Goal: Transaction & Acquisition: Book appointment/travel/reservation

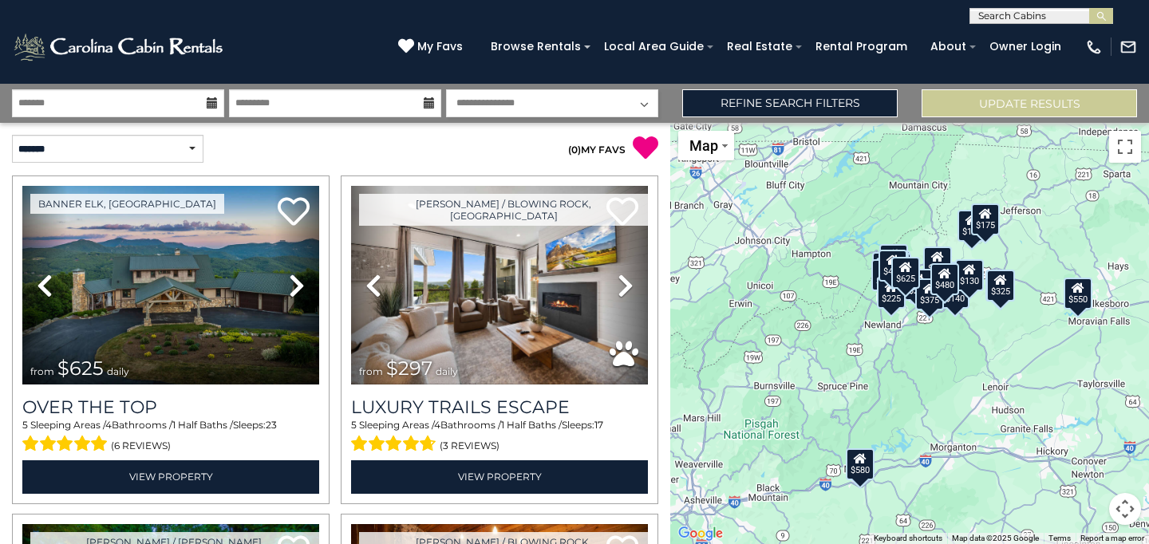
click at [215, 104] on icon at bounding box center [212, 102] width 11 height 11
click at [208, 107] on icon at bounding box center [212, 102] width 11 height 11
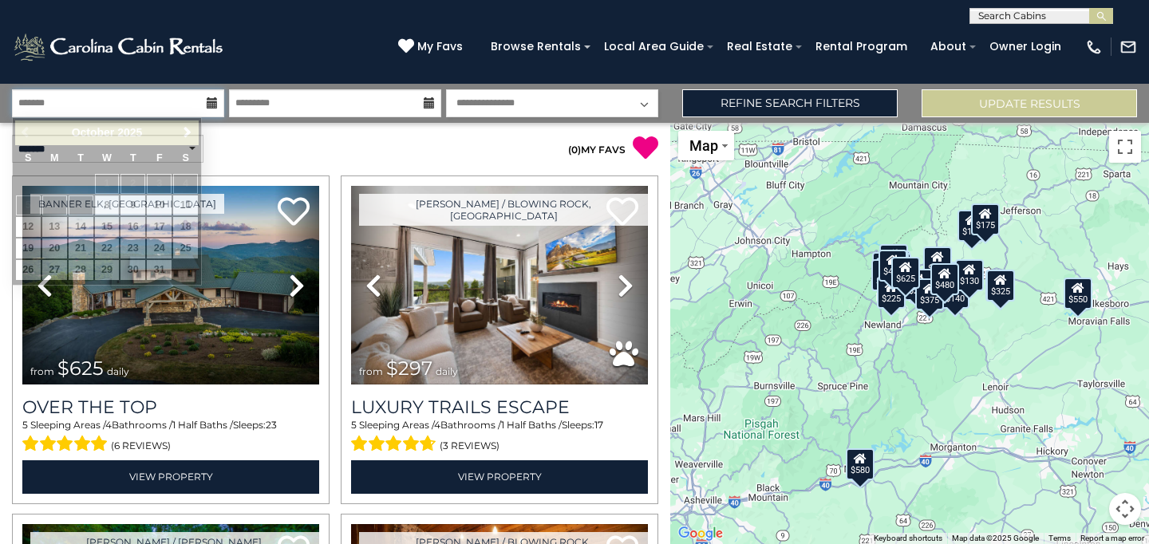
click at [188, 104] on input "text" at bounding box center [118, 103] width 212 height 28
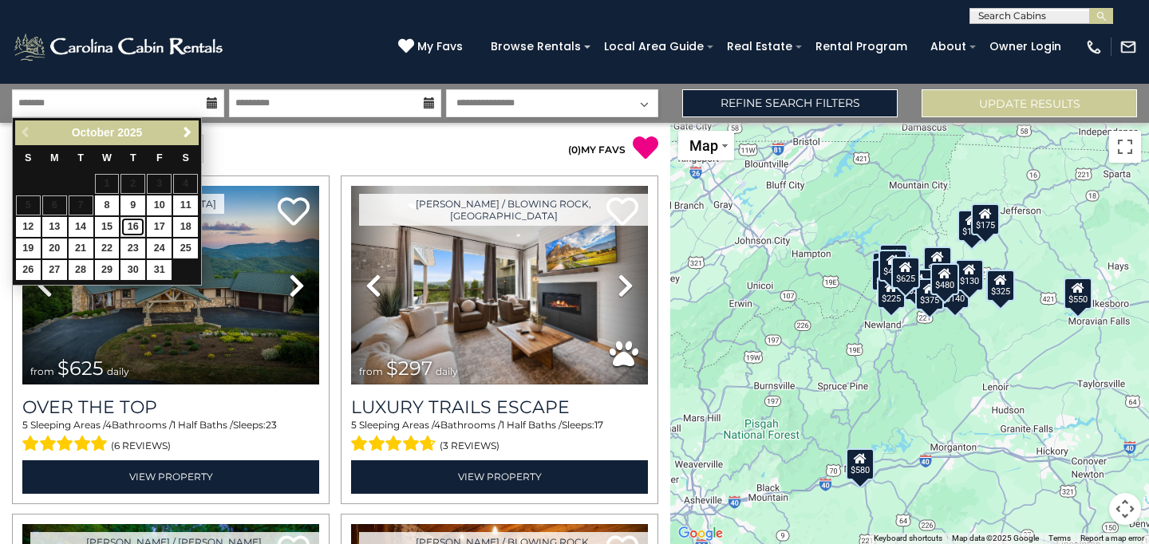
click at [129, 229] on link "16" at bounding box center [132, 227] width 25 height 20
type input "********"
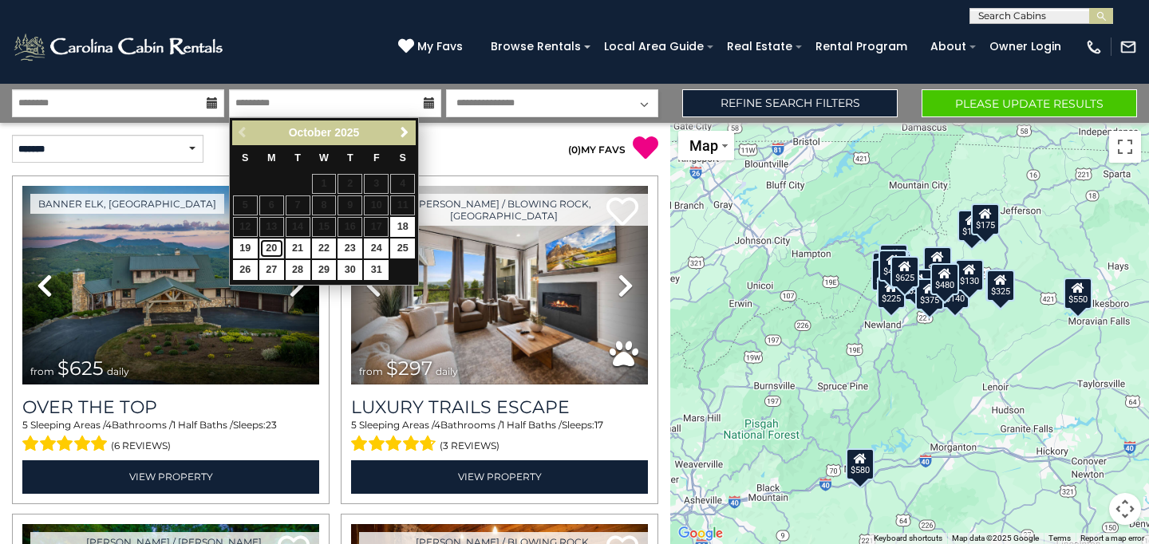
click at [271, 249] on link "20" at bounding box center [271, 248] width 25 height 20
type input "********"
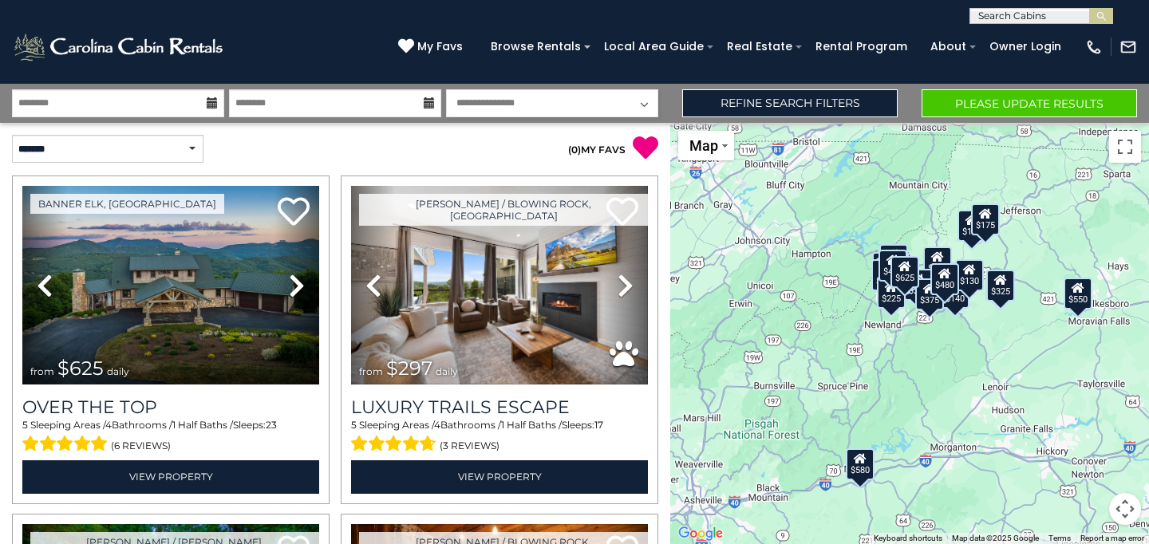
click option "**********" at bounding box center [0, 0] width 0 height 0
click at [952, 100] on button "Please Update Results" at bounding box center [1028, 103] width 215 height 28
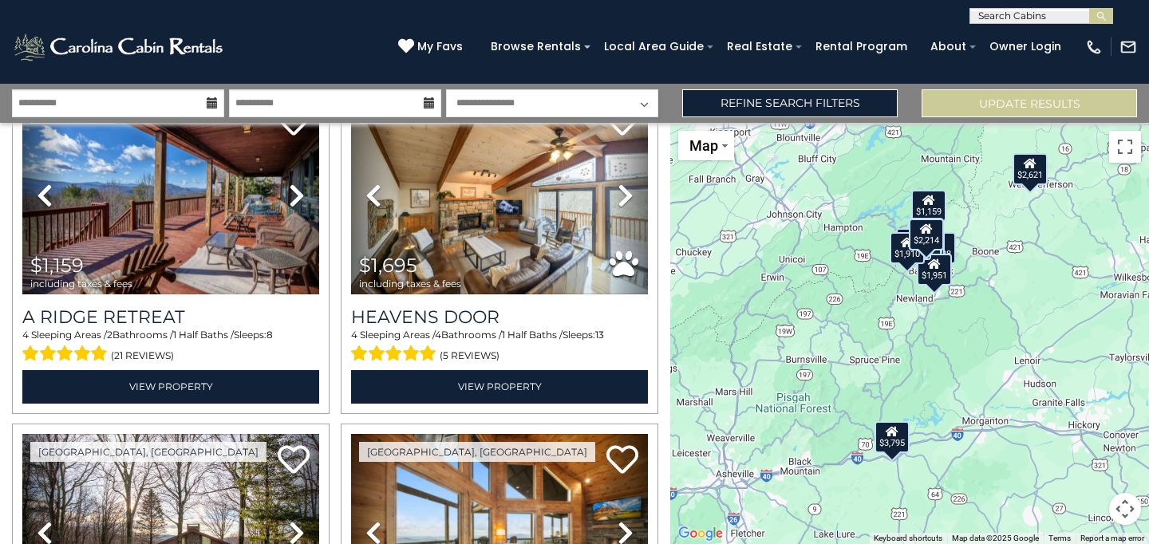
scroll to position [771, 0]
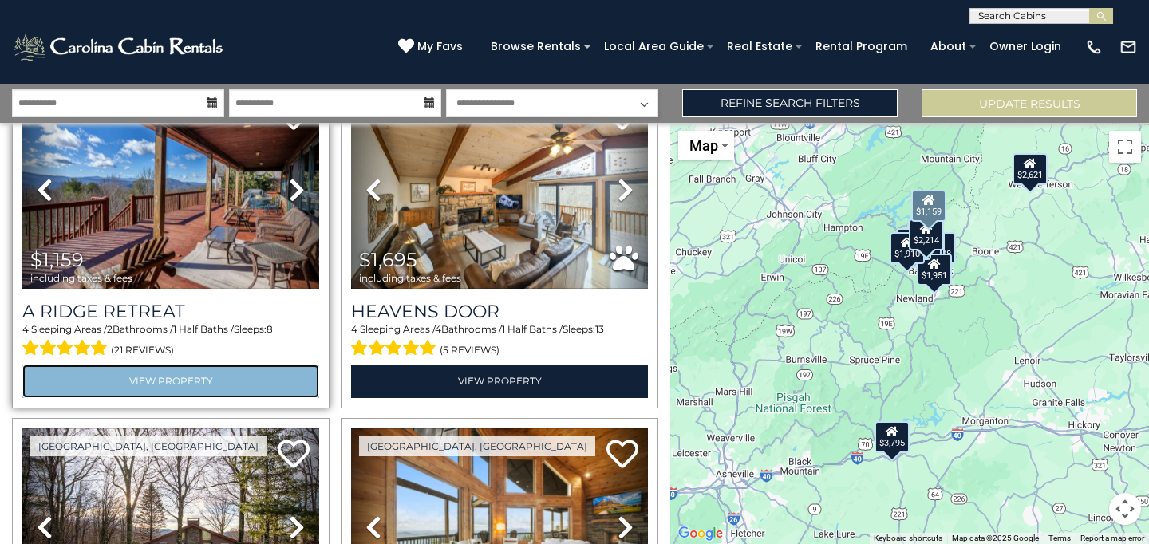
click at [152, 378] on link "View Property" at bounding box center [170, 380] width 297 height 33
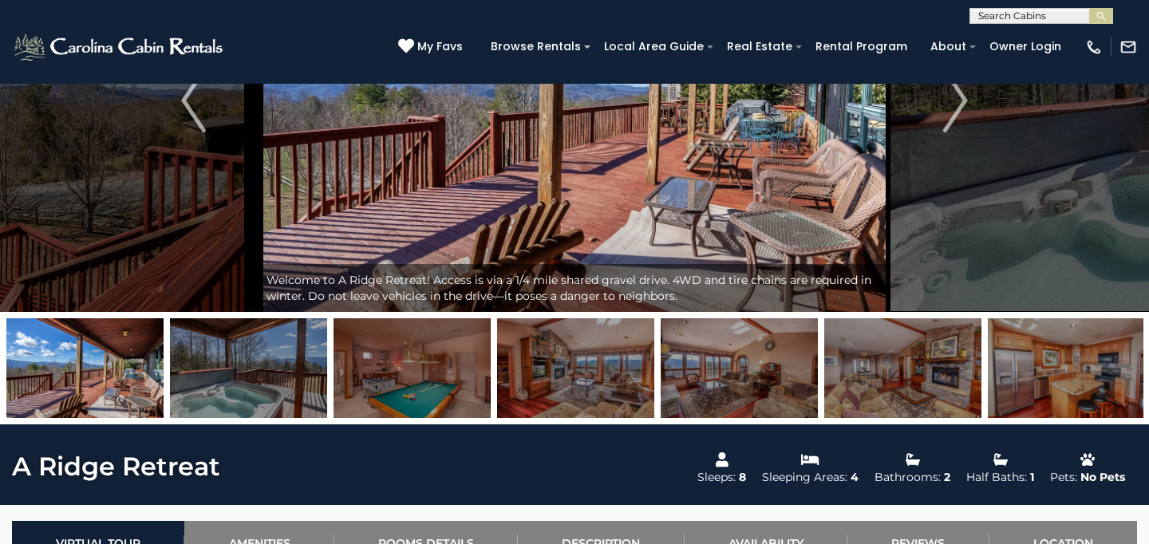
scroll to position [199, 0]
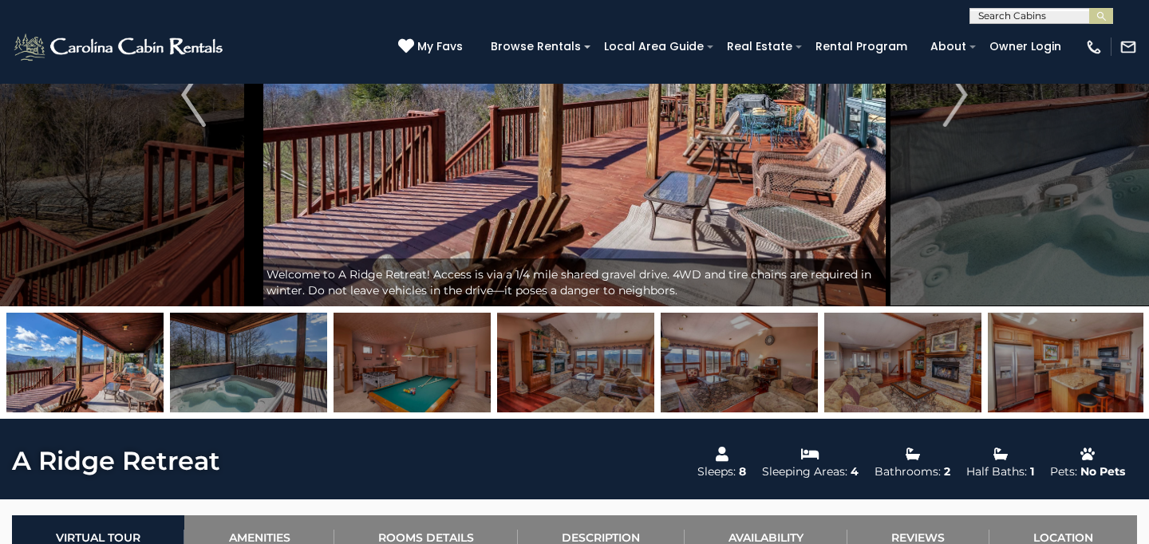
click at [259, 351] on img at bounding box center [248, 363] width 157 height 100
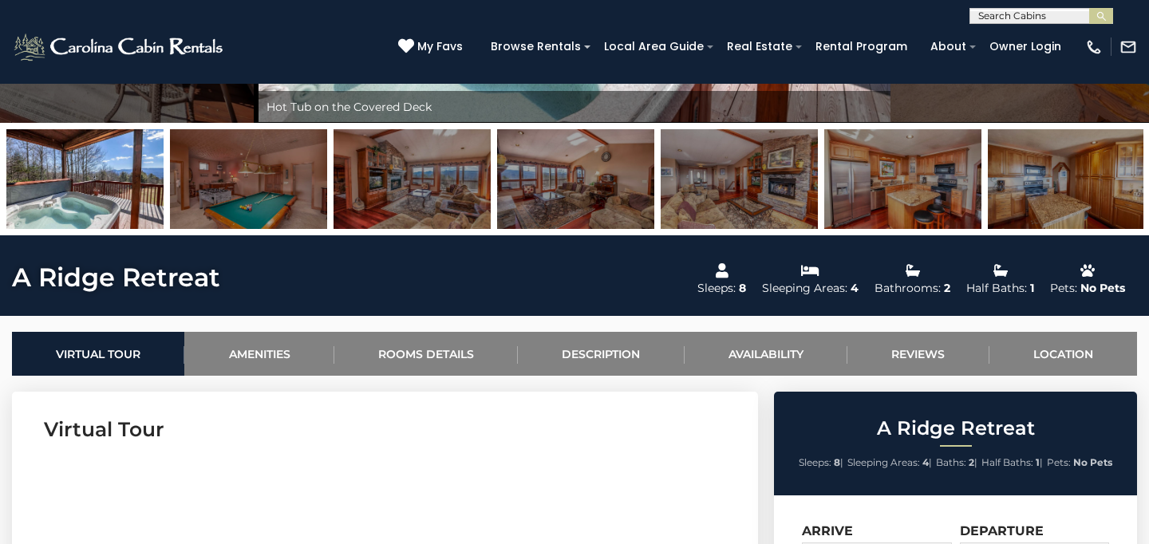
scroll to position [0, 0]
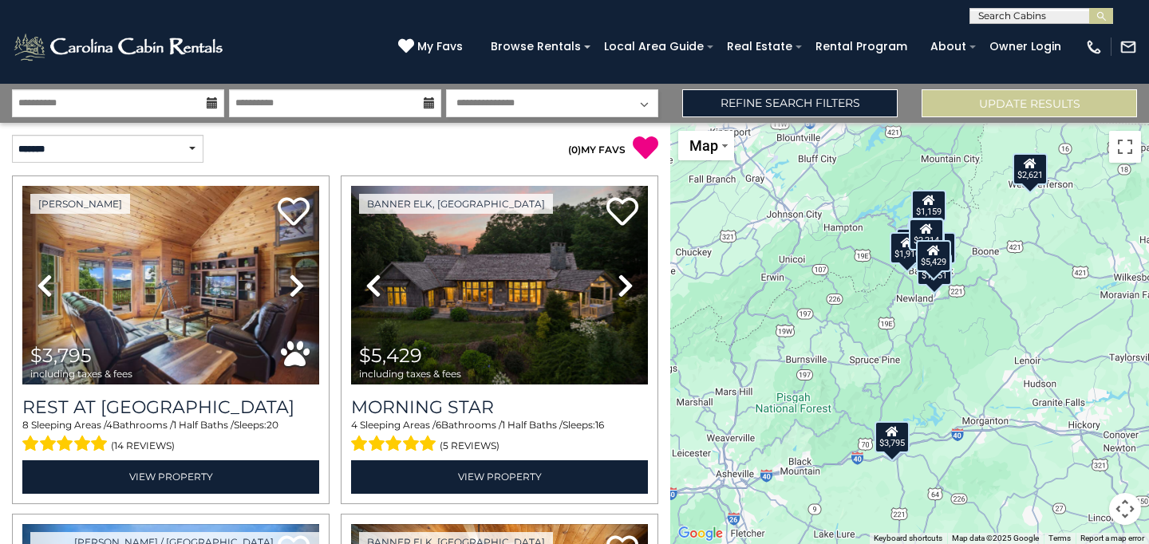
click at [210, 104] on icon at bounding box center [212, 102] width 11 height 11
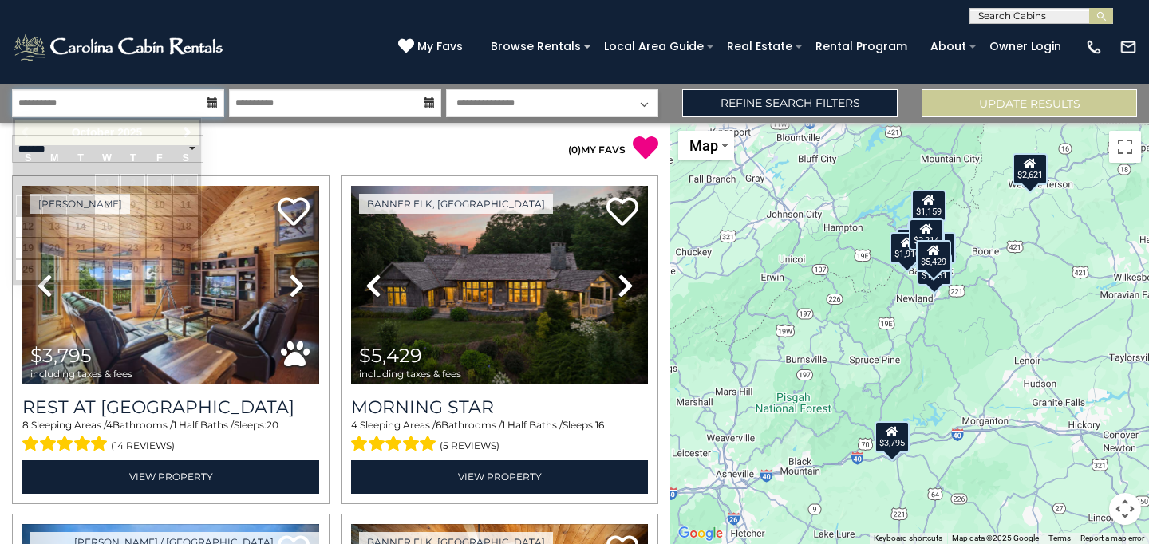
click at [192, 100] on input "**********" at bounding box center [118, 103] width 212 height 28
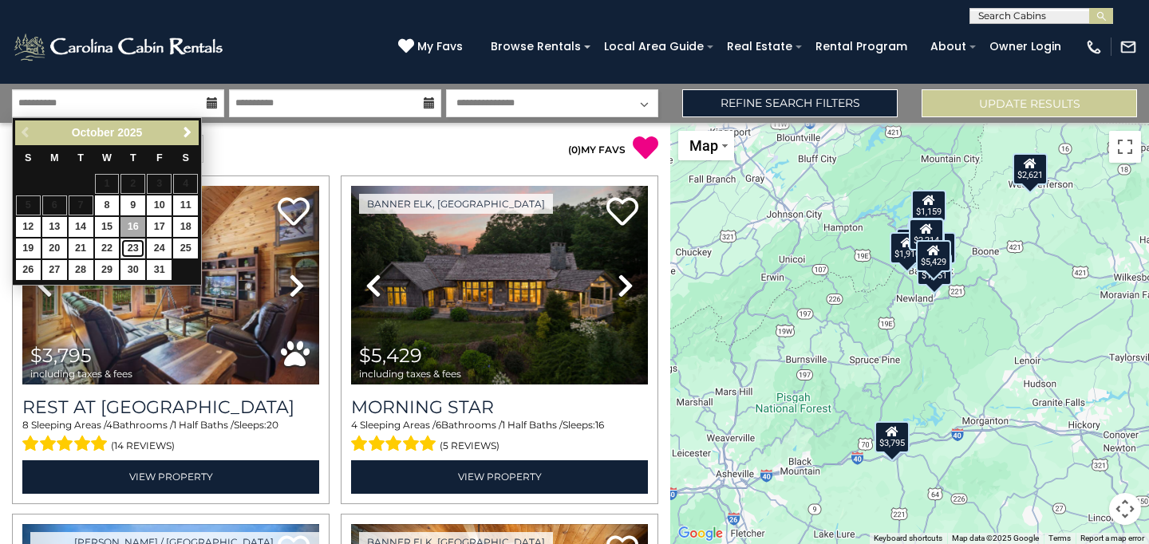
click at [134, 249] on link "23" at bounding box center [132, 248] width 25 height 20
type input "********"
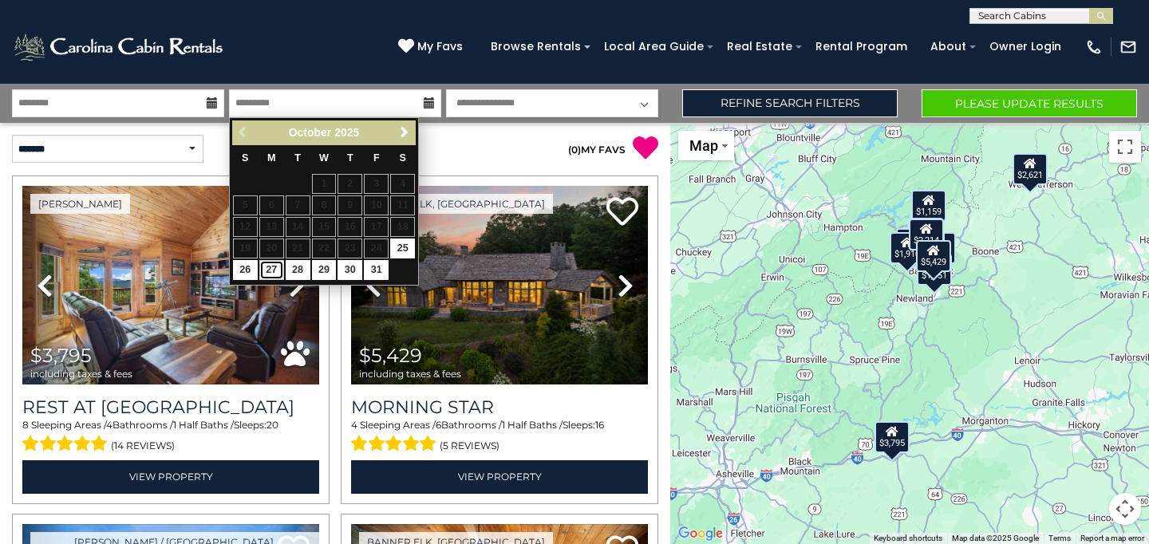
click at [270, 267] on link "27" at bounding box center [271, 270] width 25 height 20
type input "********"
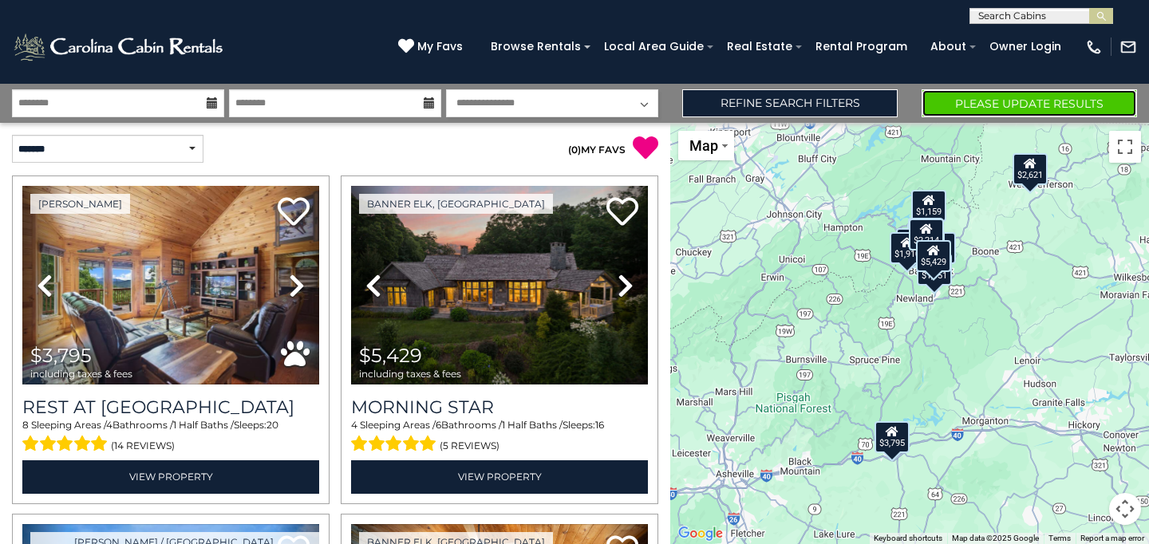
click at [959, 110] on button "Please Update Results" at bounding box center [1028, 103] width 215 height 28
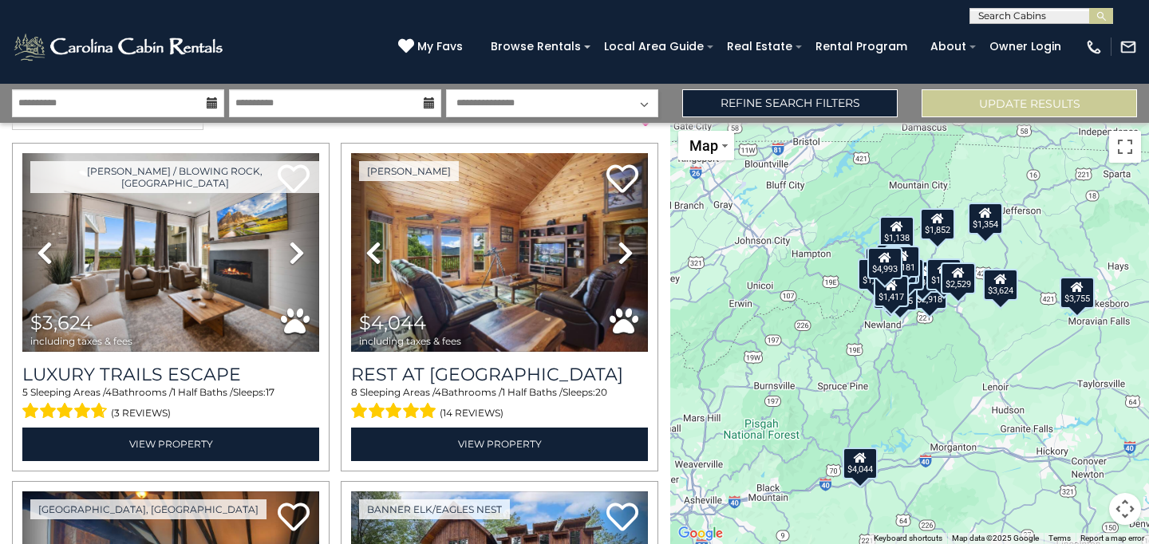
scroll to position [43, 0]
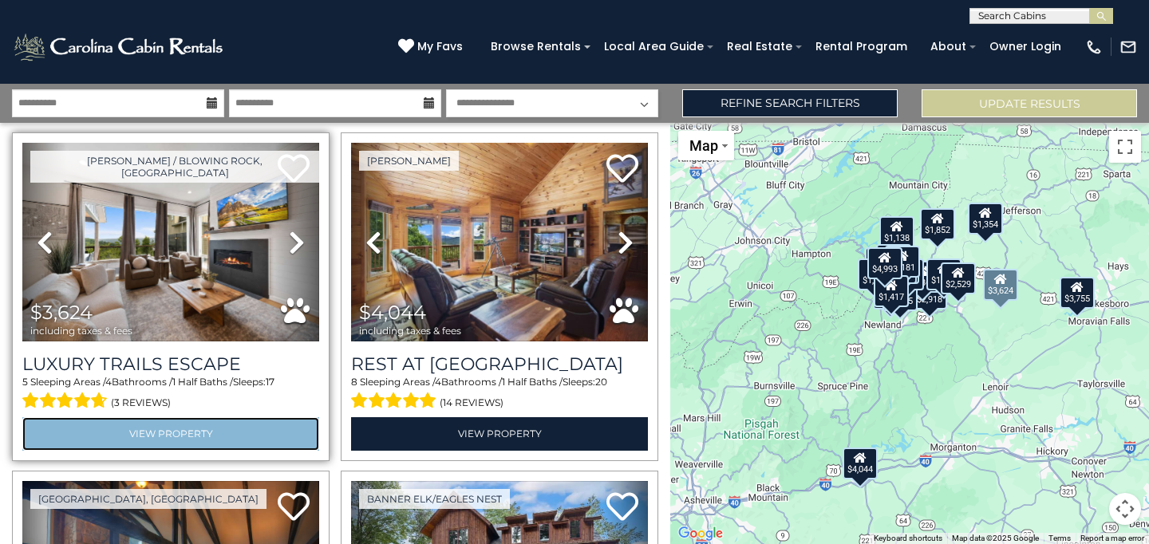
click at [166, 435] on link "View Property" at bounding box center [170, 433] width 297 height 33
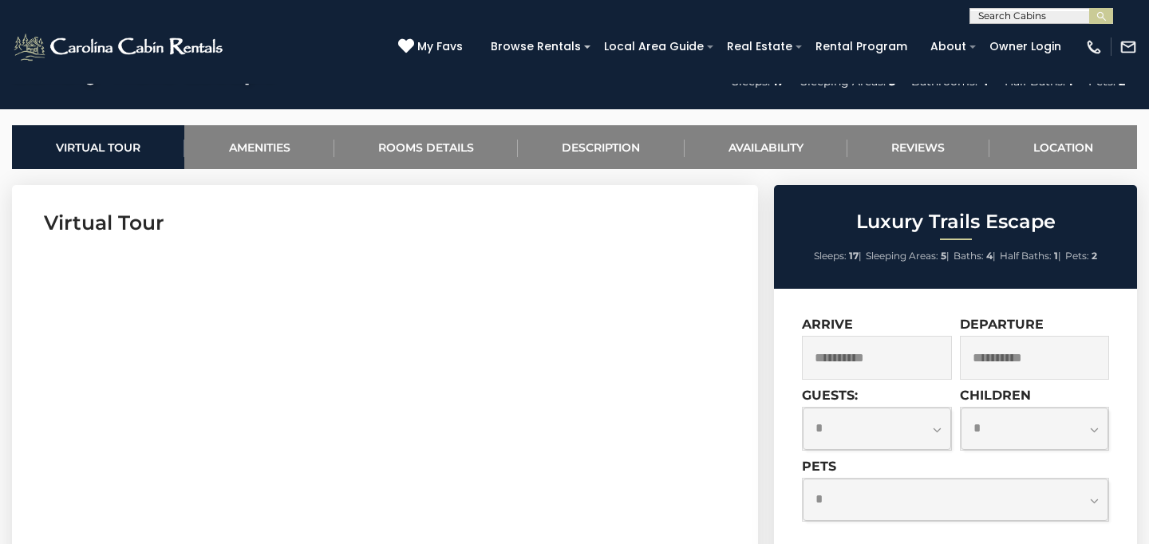
scroll to position [594, 0]
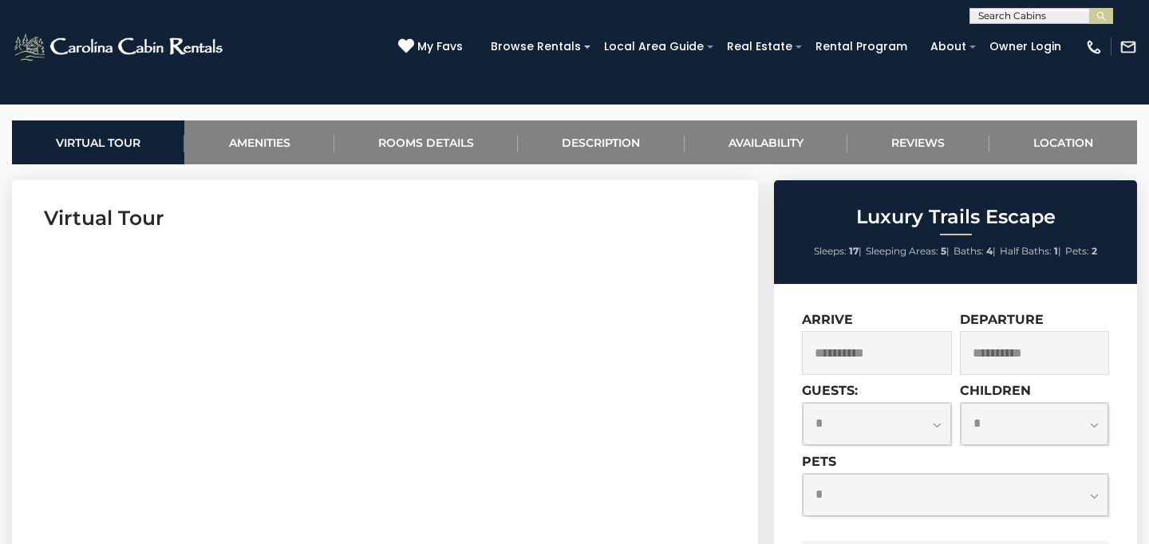
click at [802, 403] on select "**********" at bounding box center [876, 424] width 148 height 42
select select "*"
click option "*" at bounding box center [0, 0] width 0 height 0
click at [960, 403] on select "**********" at bounding box center [1034, 424] width 148 height 42
select select "*"
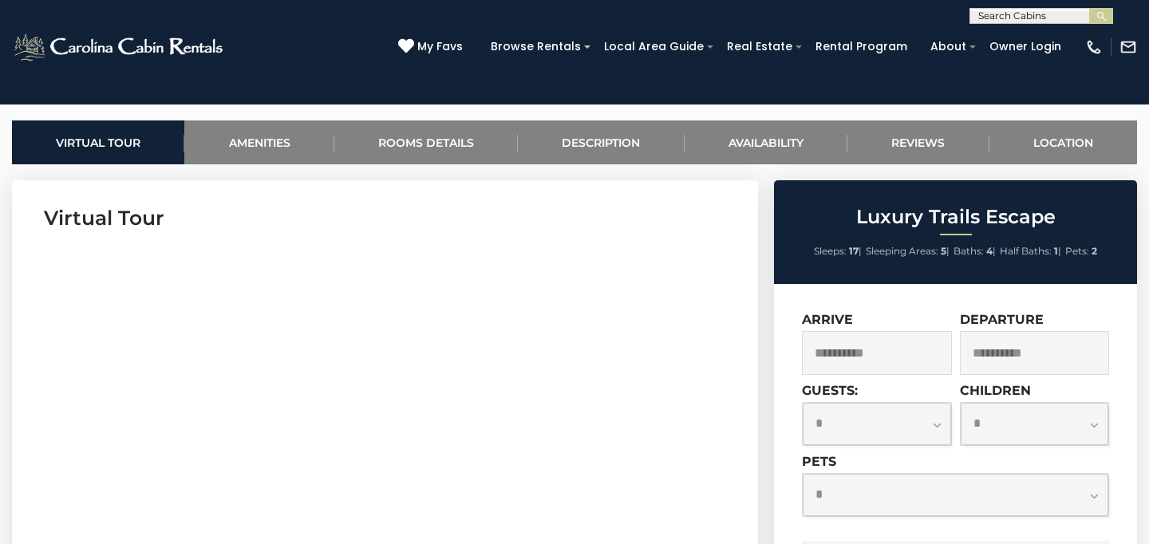
click option "*" at bounding box center [0, 0] width 0 height 0
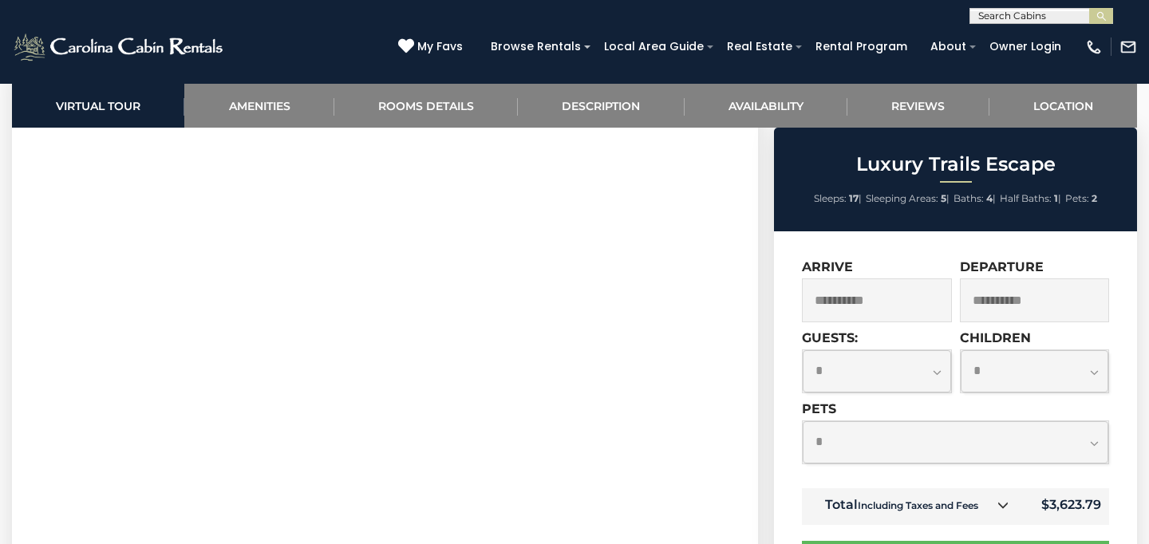
scroll to position [803, 0]
select select "*"
click option "*" at bounding box center [0, 0] width 0 height 0
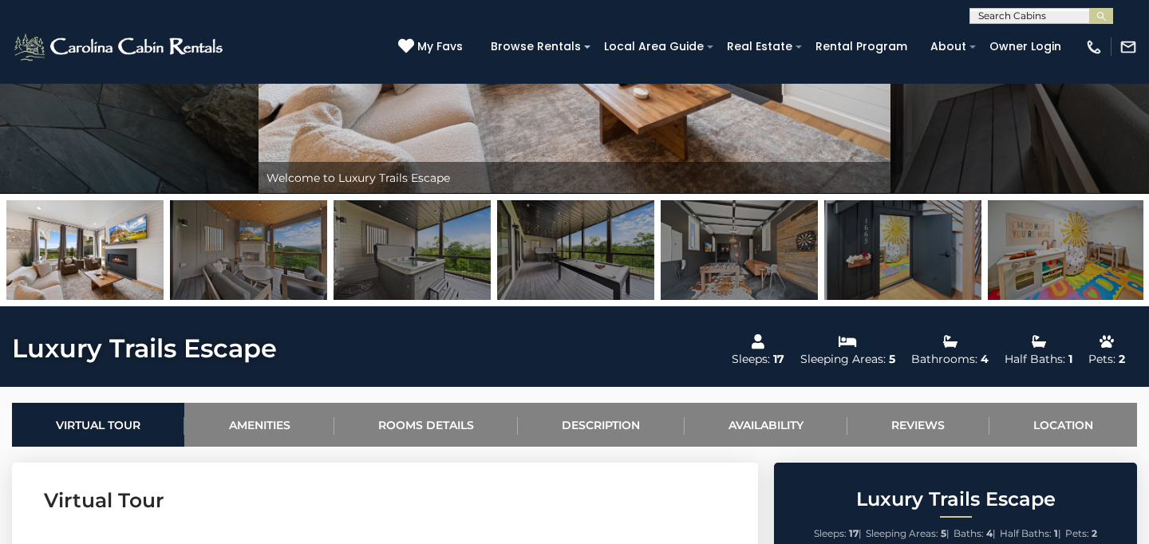
scroll to position [0, 0]
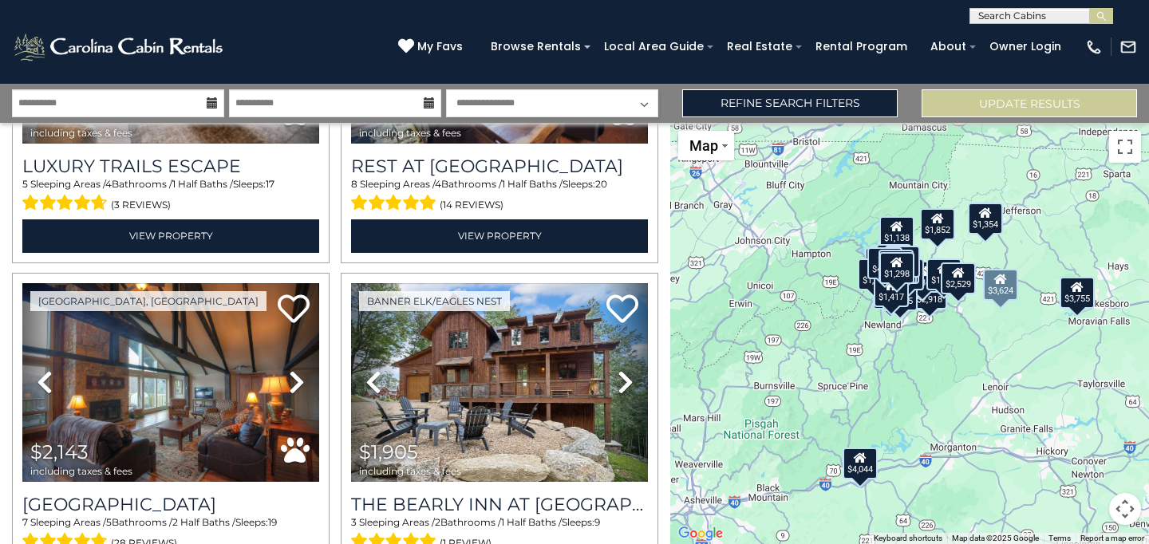
scroll to position [388, 0]
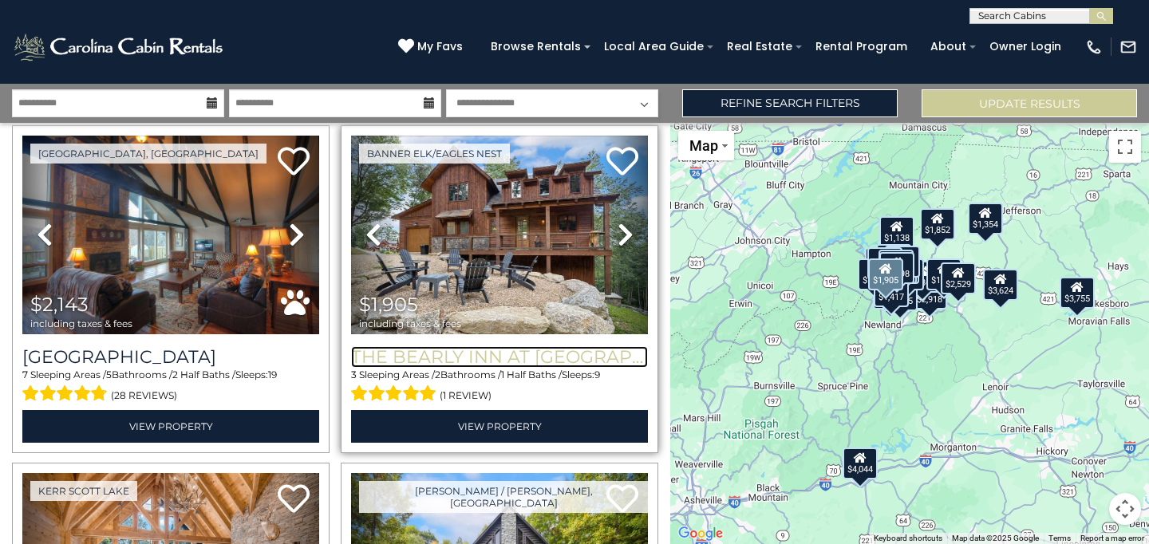
click at [467, 351] on h3 "The Bearly Inn at [GEOGRAPHIC_DATA]" at bounding box center [499, 357] width 297 height 22
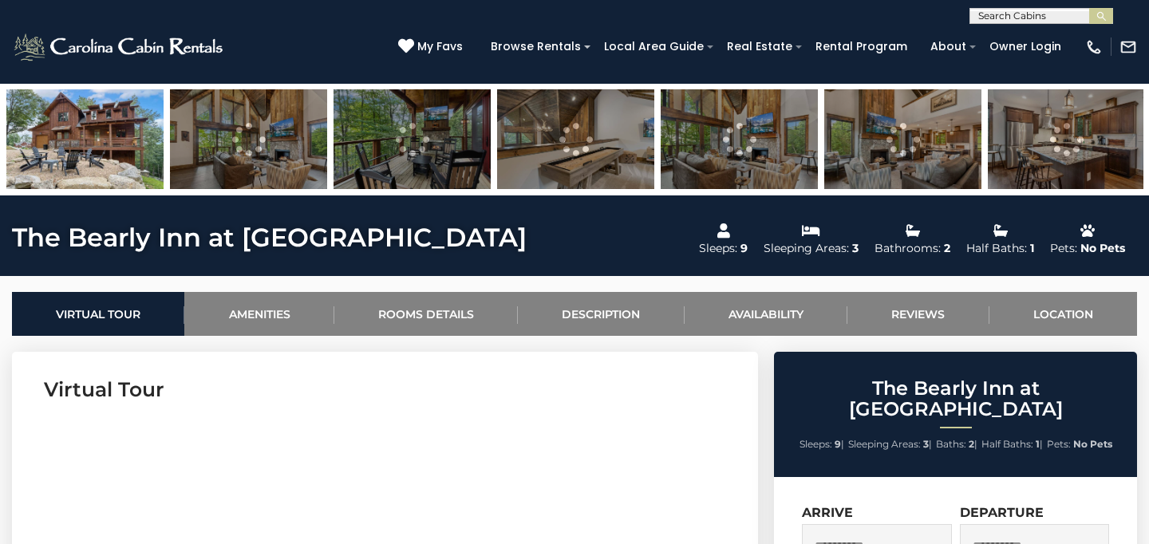
scroll to position [425, 0]
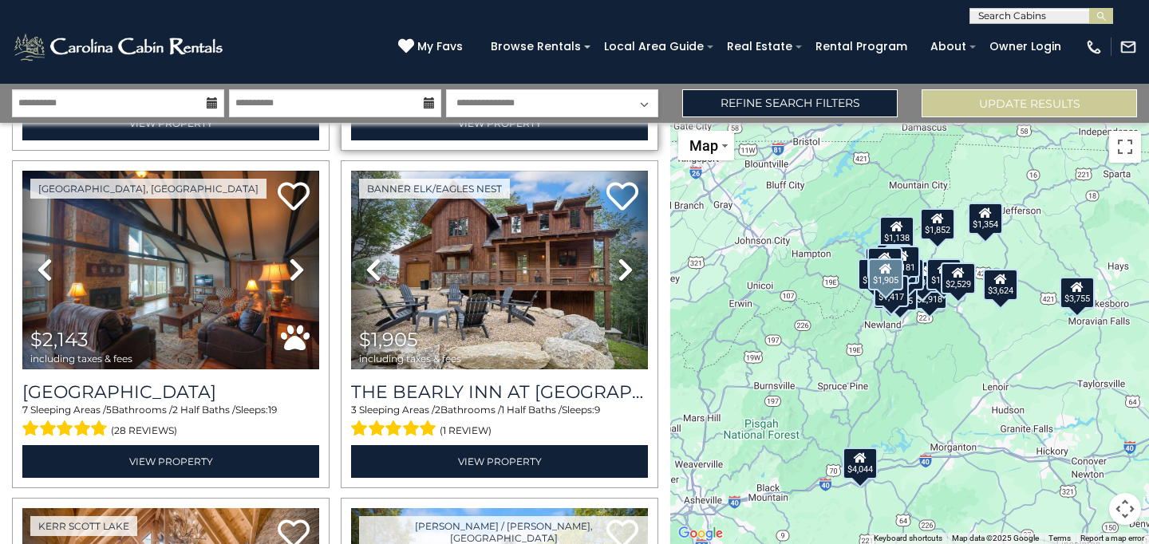
scroll to position [361, 0]
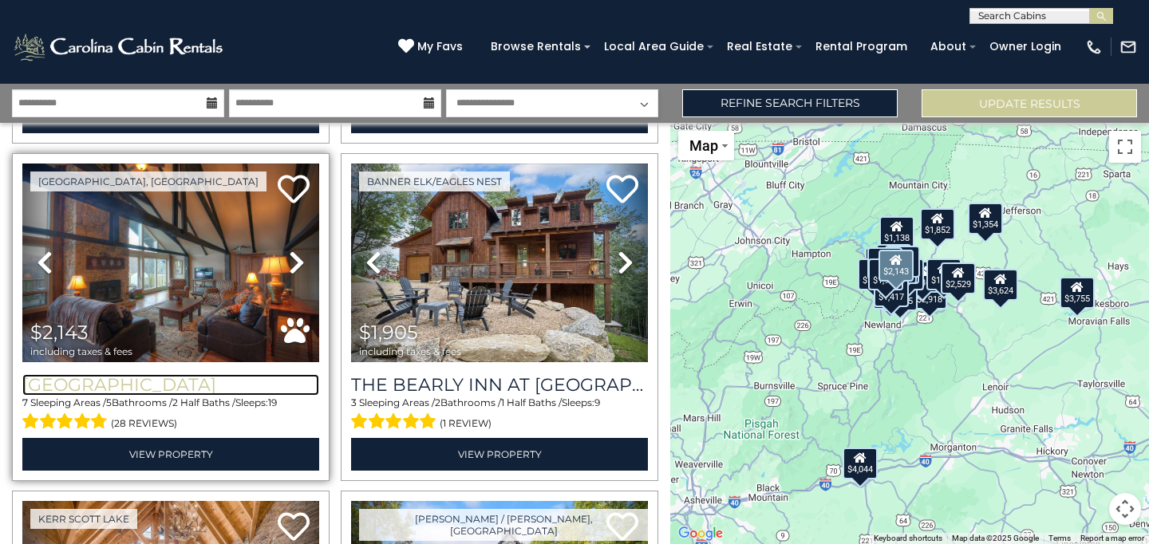
click at [236, 385] on h3 "[GEOGRAPHIC_DATA]" at bounding box center [170, 385] width 297 height 22
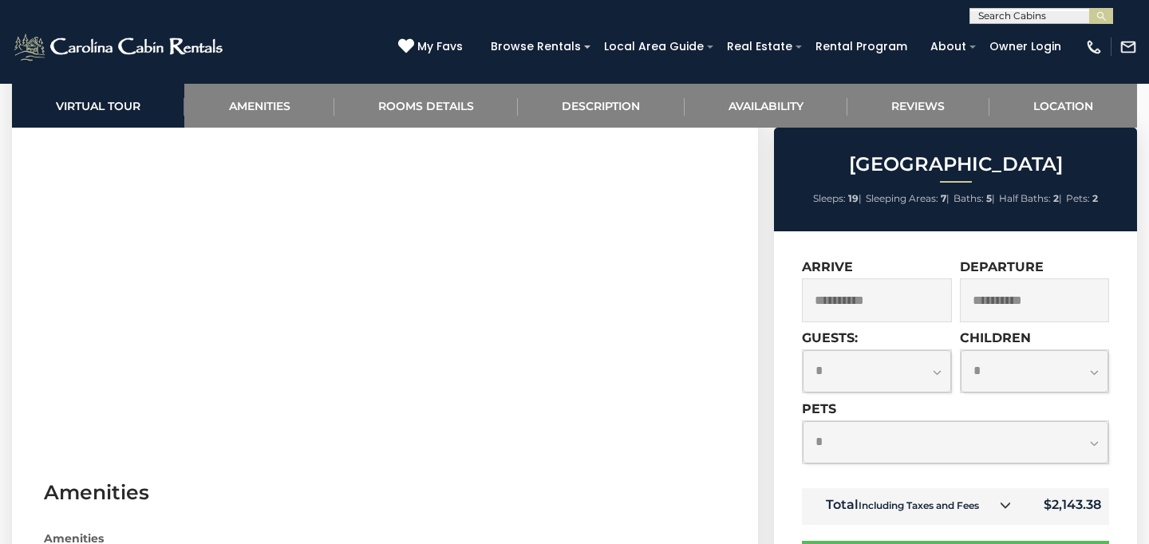
scroll to position [810, 0]
select select "*"
click option "*" at bounding box center [0, 0] width 0 height 0
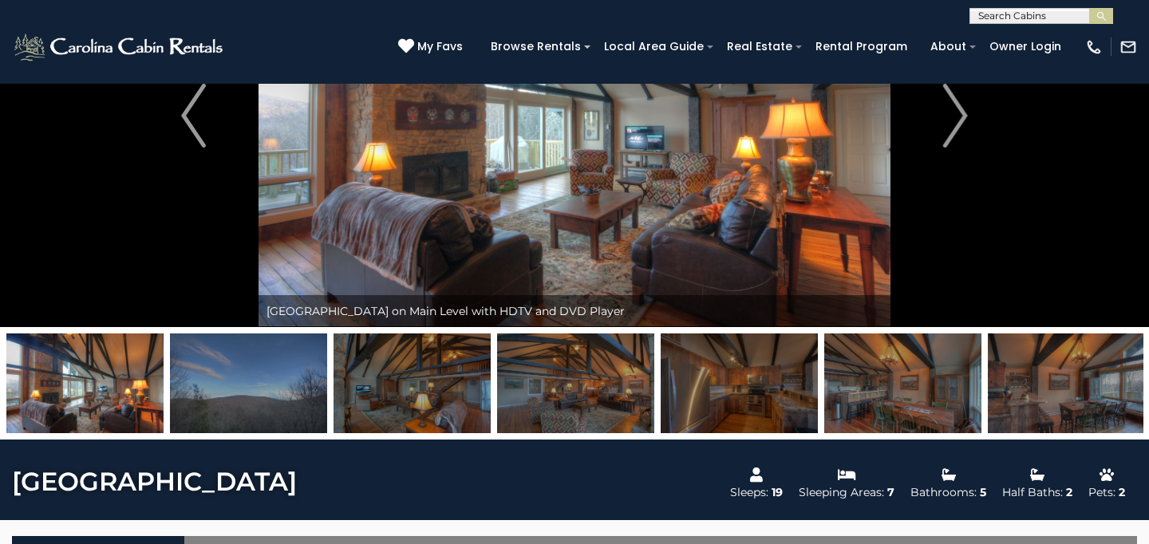
scroll to position [0, 0]
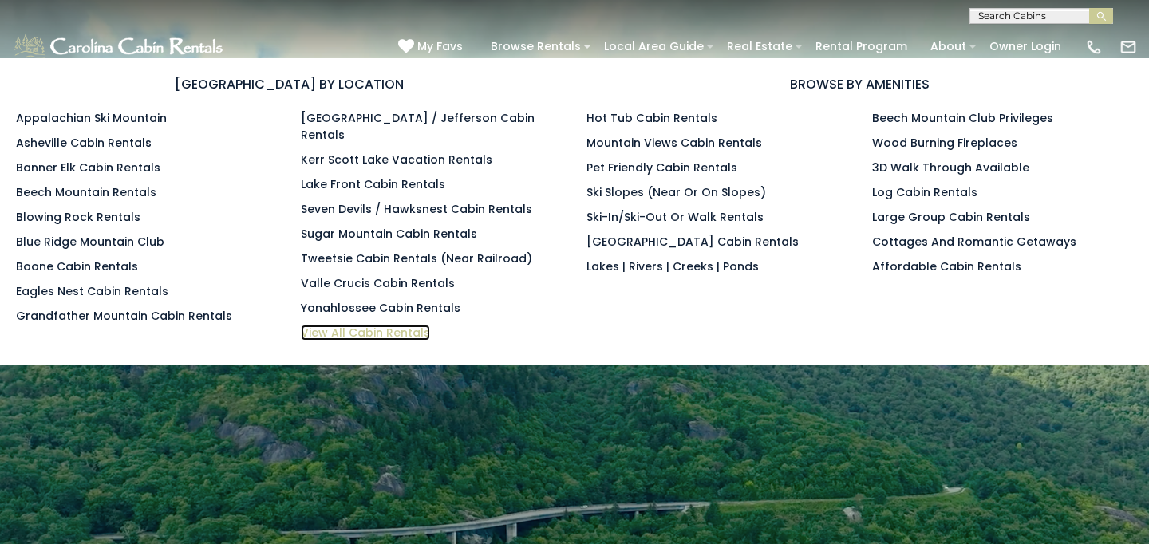
click at [333, 325] on link "View All Cabin Rentals" at bounding box center [365, 333] width 129 height 16
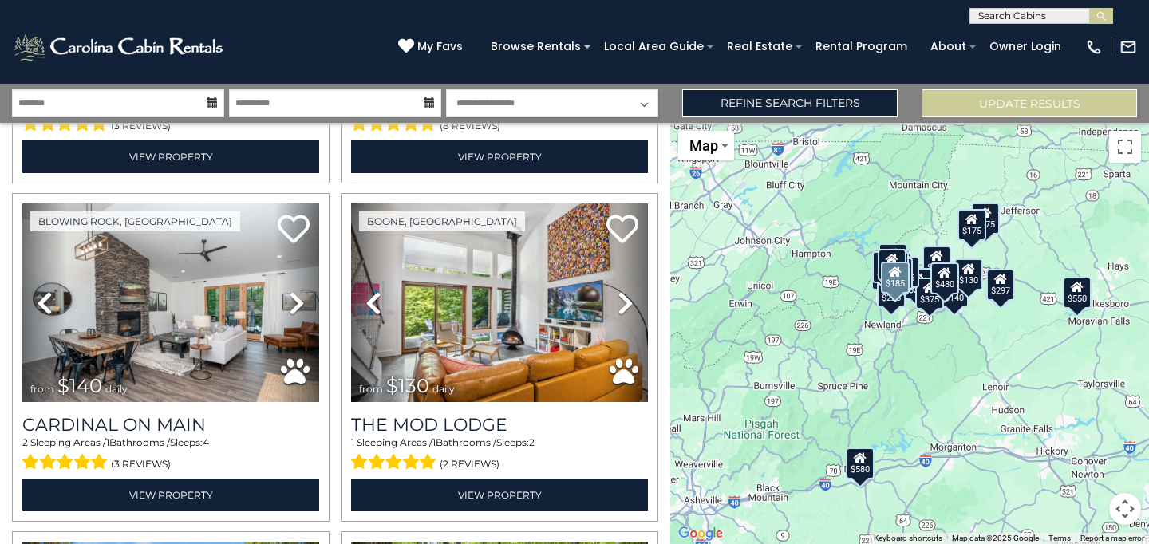
scroll to position [3368, 0]
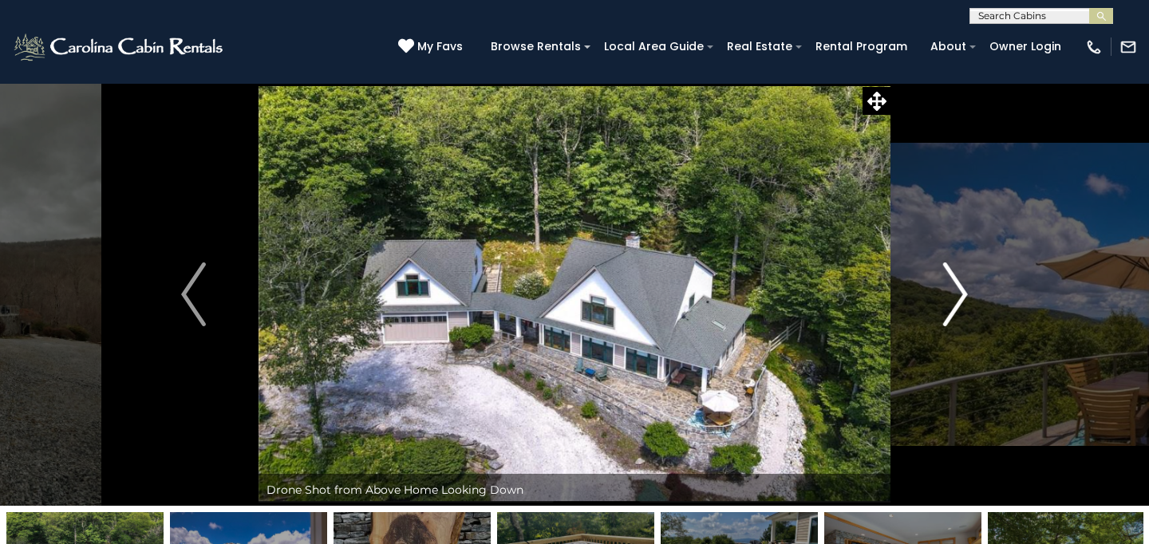
click at [948, 278] on img "Next" at bounding box center [955, 294] width 24 height 64
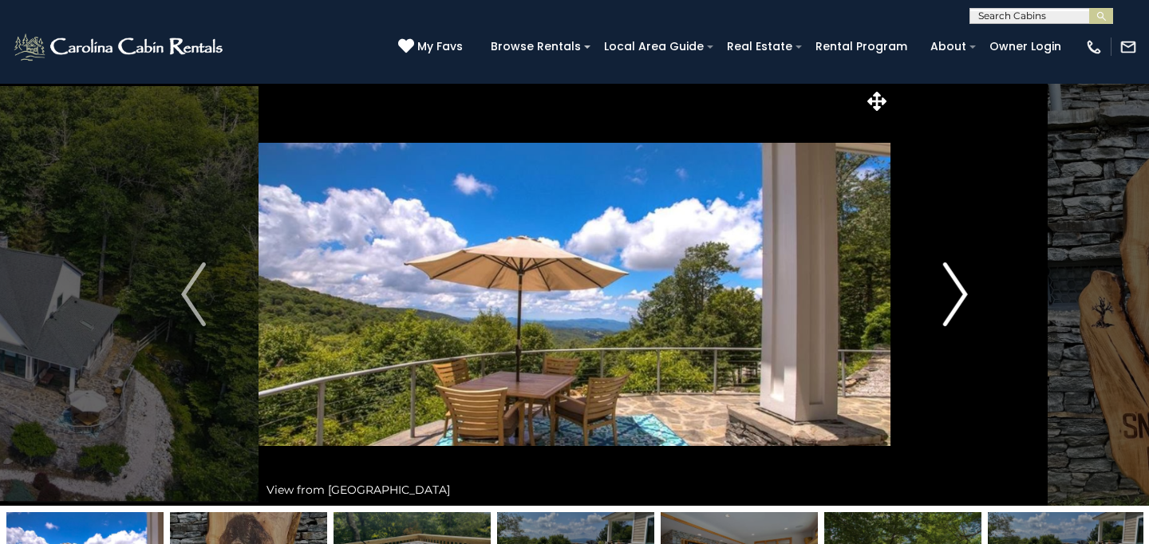
click at [948, 278] on img "Next" at bounding box center [955, 294] width 24 height 64
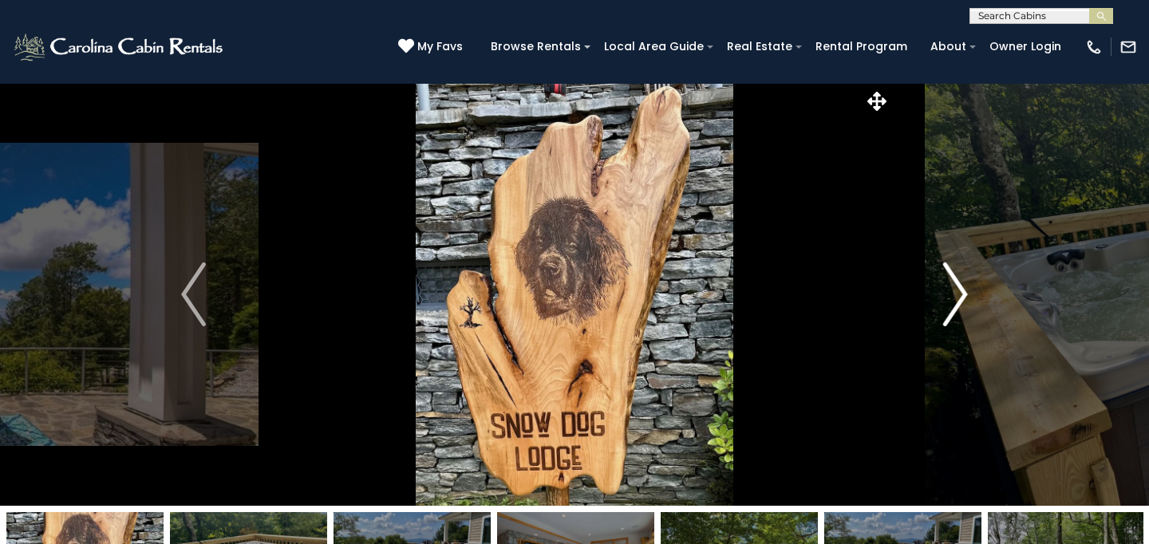
click at [948, 278] on img "Next" at bounding box center [955, 294] width 24 height 64
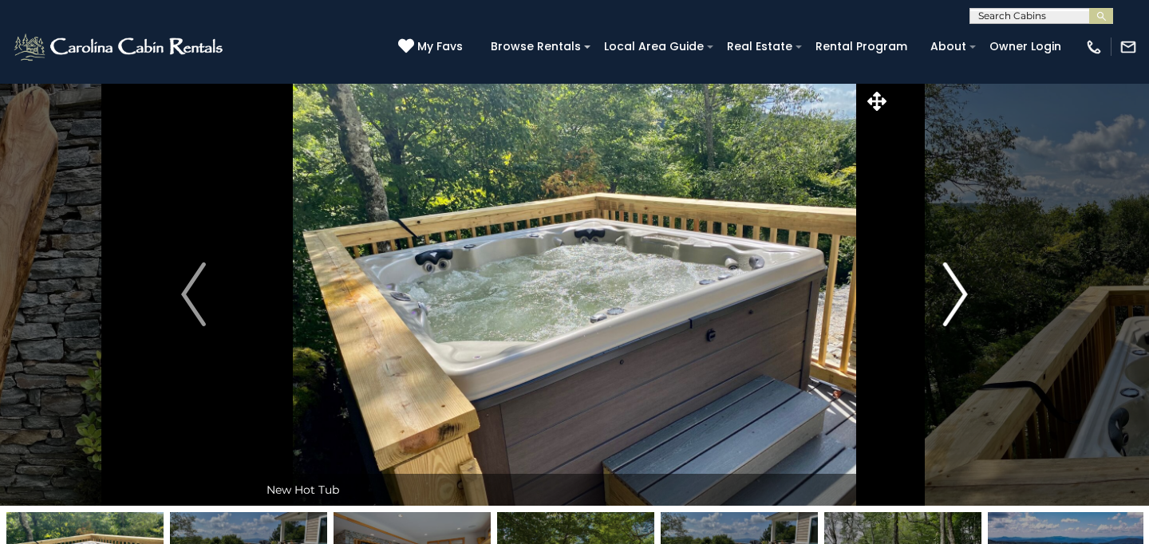
click at [948, 278] on img "Next" at bounding box center [955, 294] width 24 height 64
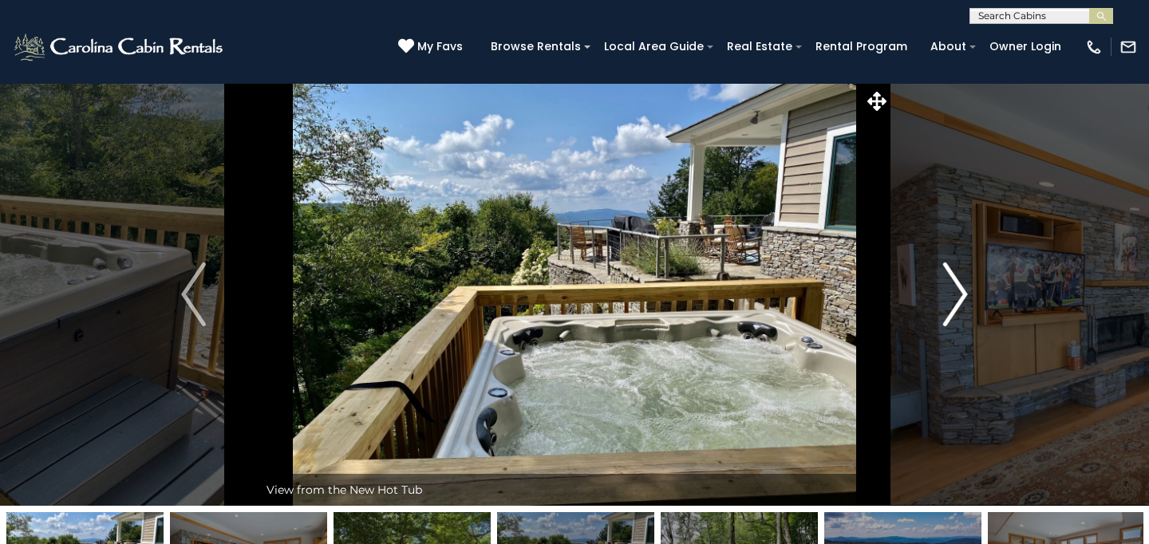
click at [948, 278] on img "Next" at bounding box center [955, 294] width 24 height 64
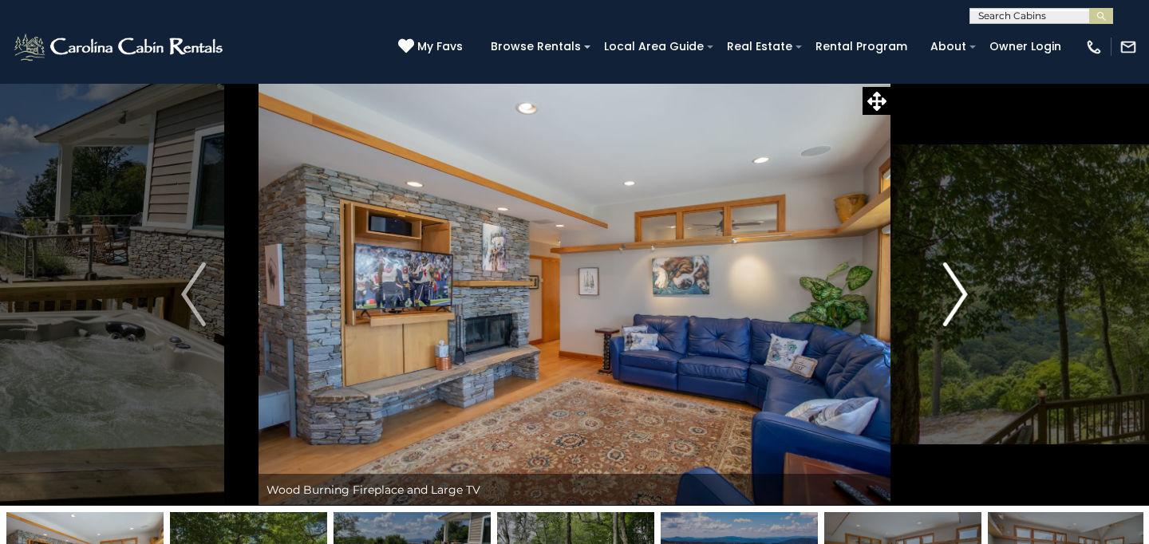
click at [948, 278] on img "Next" at bounding box center [955, 294] width 24 height 64
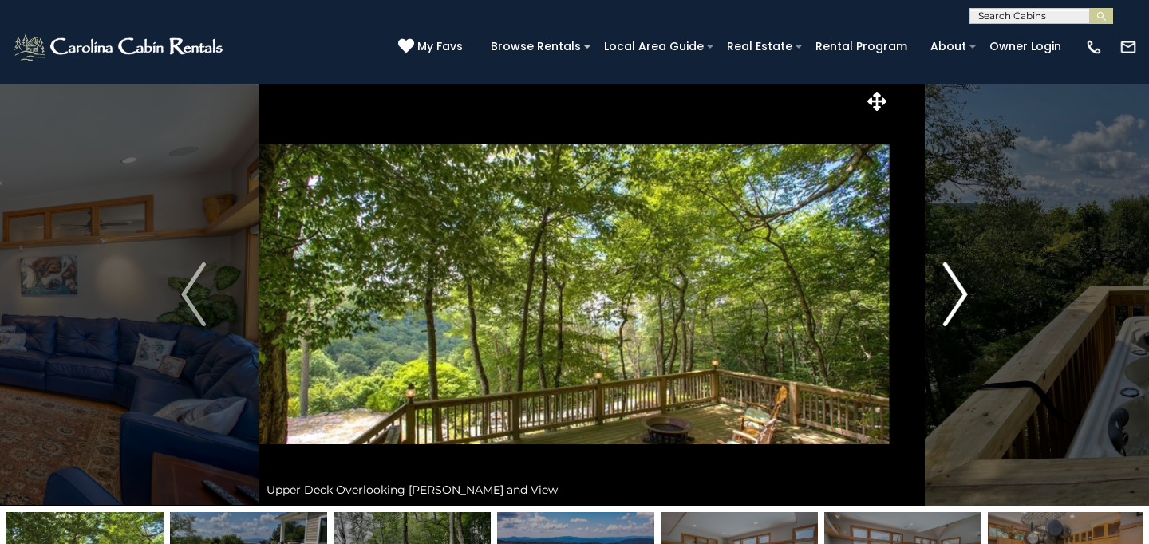
click at [948, 278] on img "Next" at bounding box center [955, 294] width 24 height 64
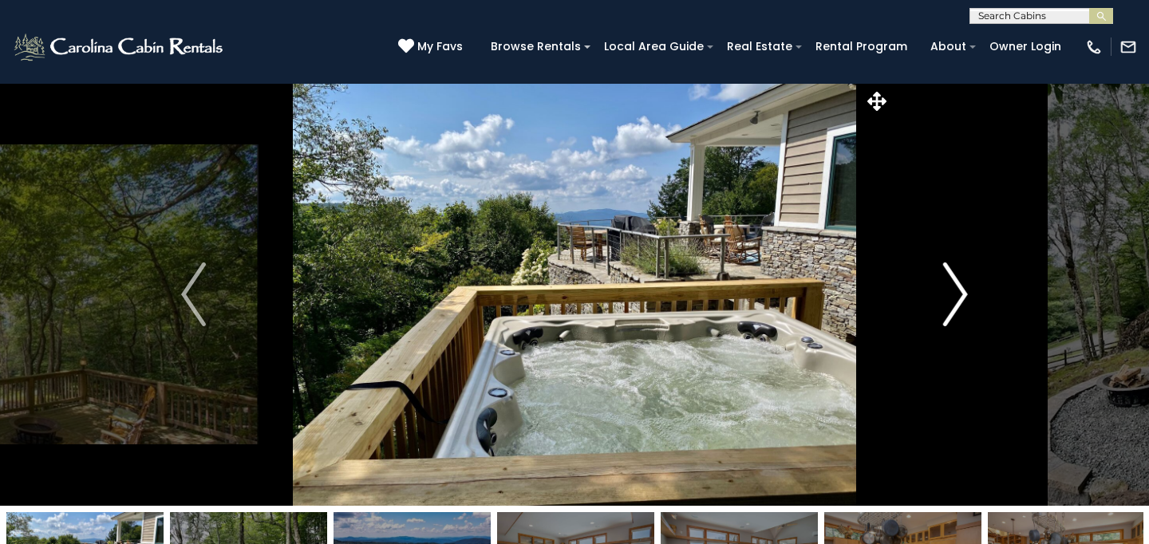
click at [948, 278] on img "Next" at bounding box center [955, 294] width 24 height 64
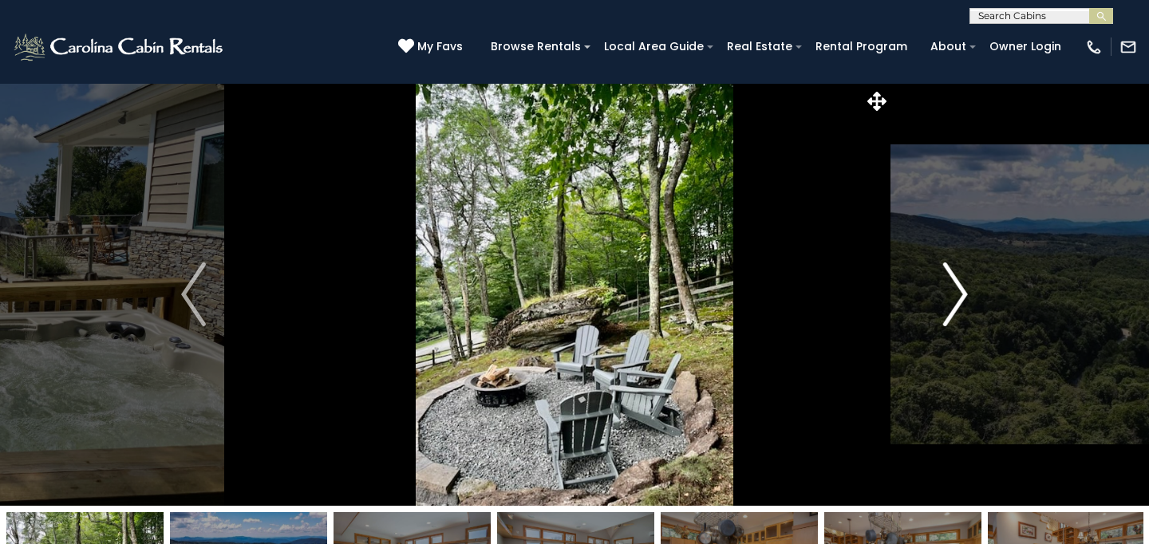
click at [948, 278] on img "Next" at bounding box center [955, 294] width 24 height 64
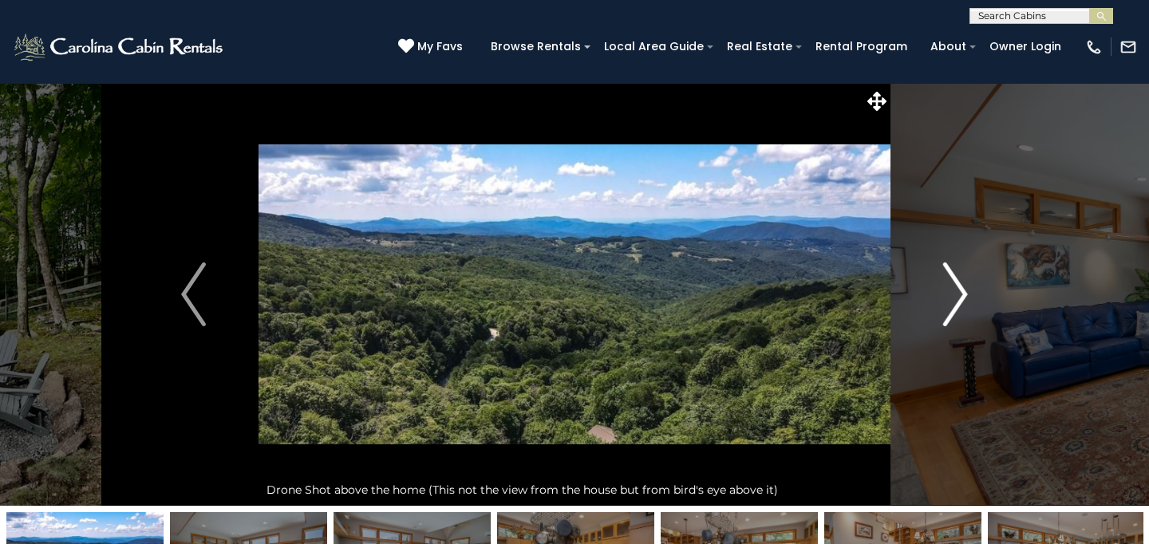
click at [948, 278] on img "Next" at bounding box center [955, 294] width 24 height 64
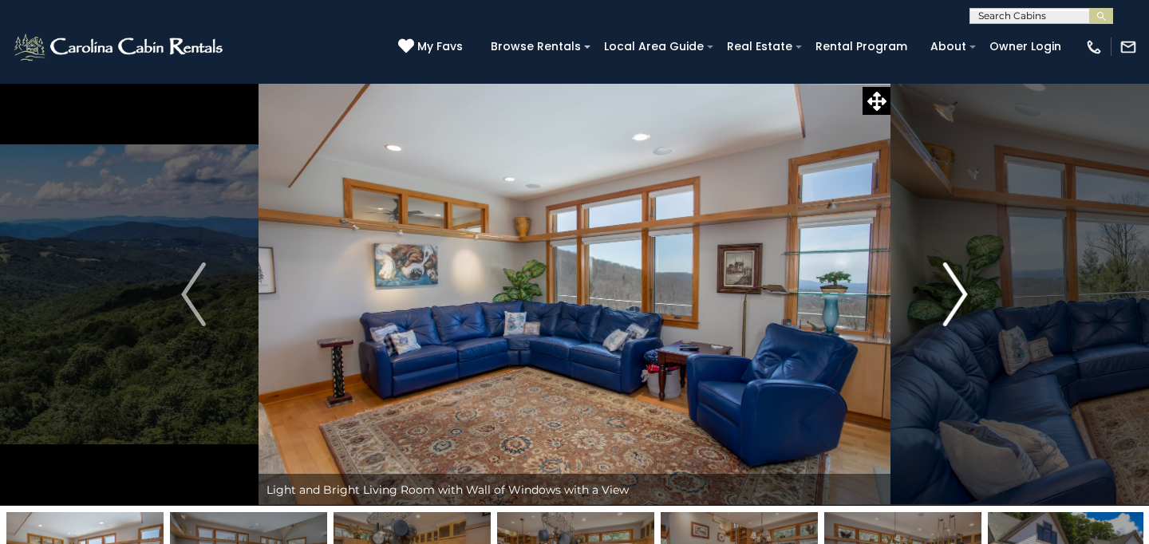
click at [948, 278] on img "Next" at bounding box center [955, 294] width 24 height 64
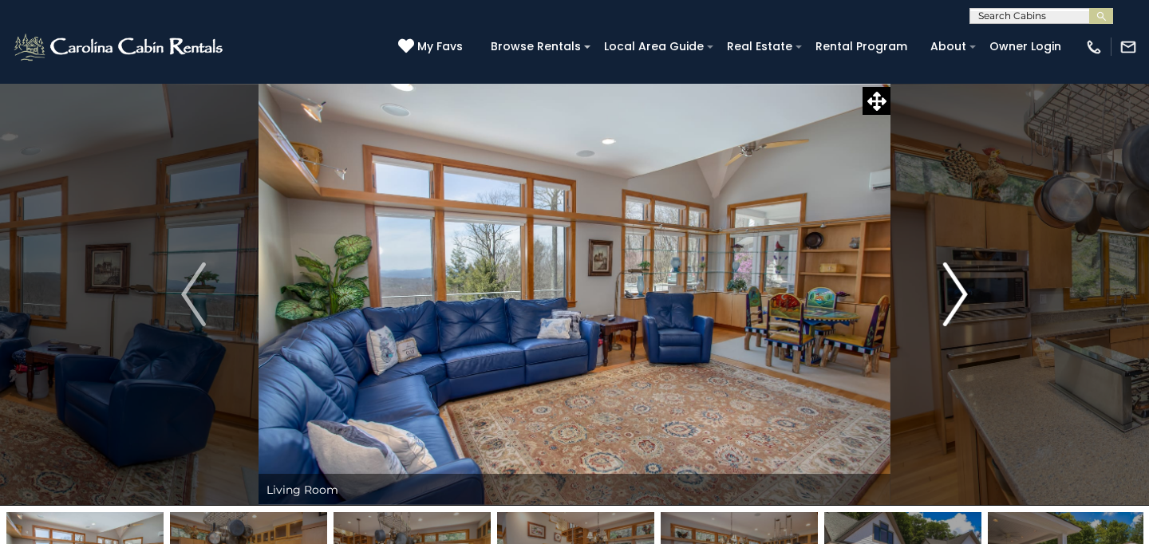
click at [948, 278] on img "Next" at bounding box center [955, 294] width 24 height 64
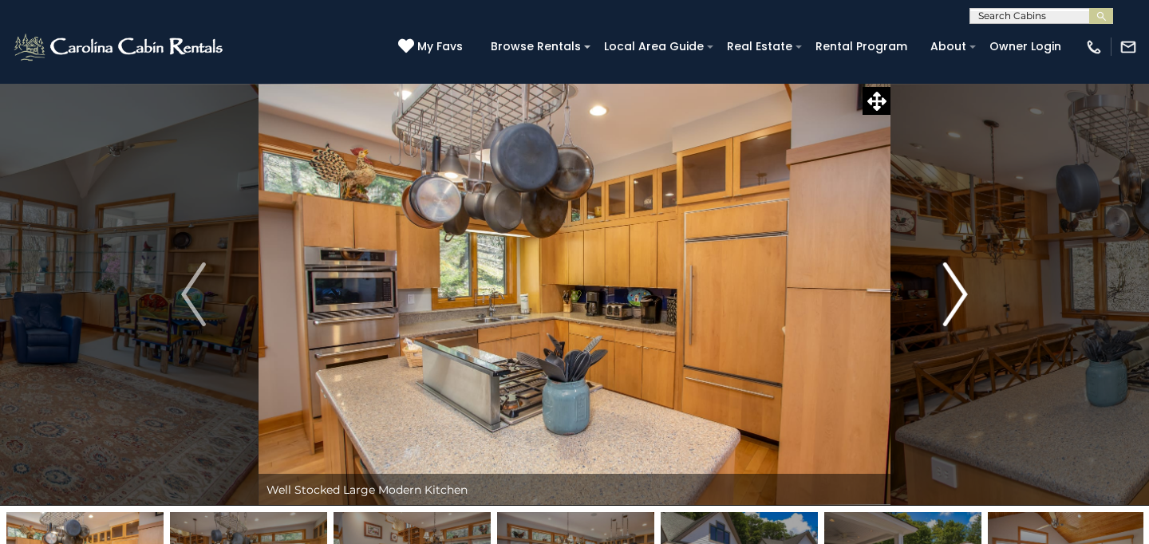
click at [948, 278] on img "Next" at bounding box center [955, 294] width 24 height 64
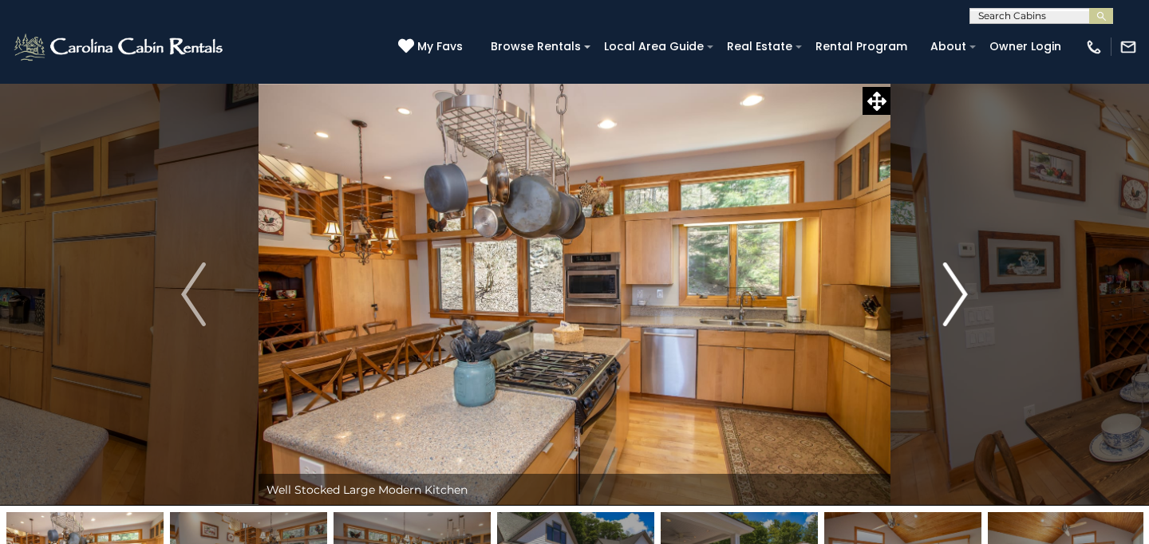
click at [948, 278] on img "Next" at bounding box center [955, 294] width 24 height 64
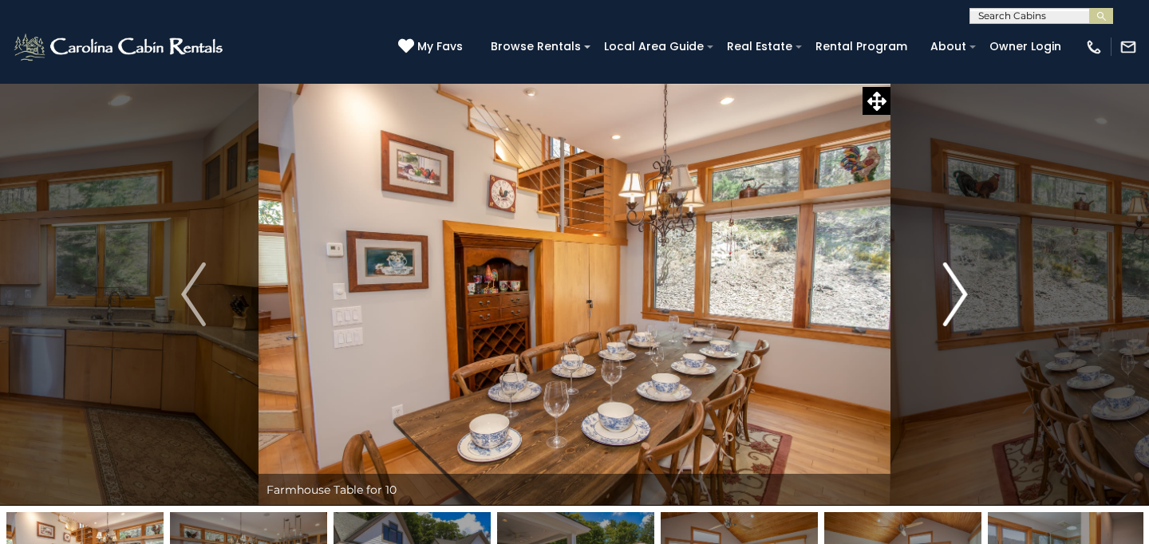
click at [948, 278] on img "Next" at bounding box center [955, 294] width 24 height 64
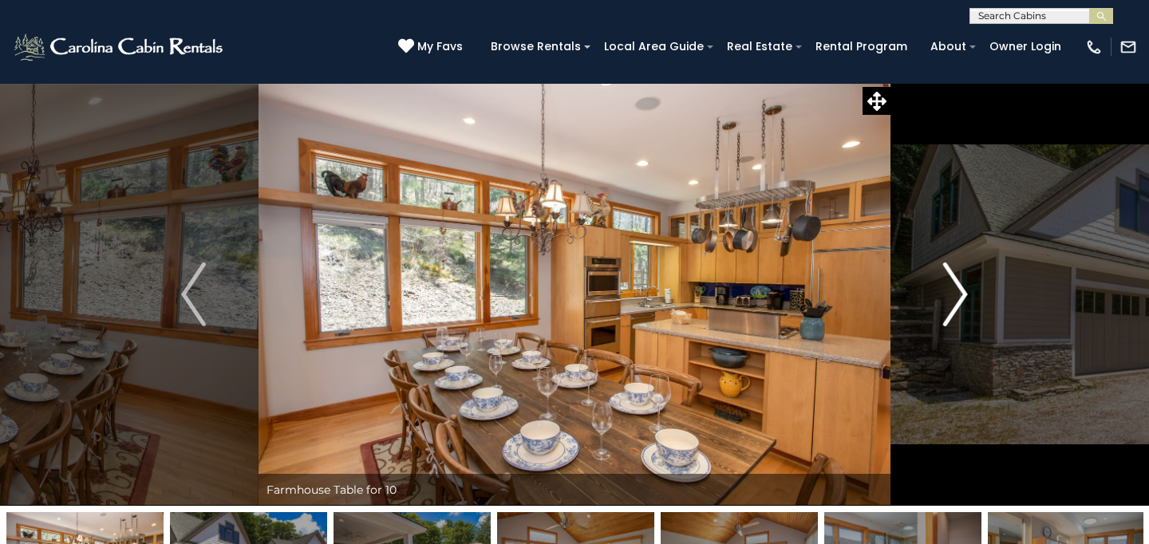
click at [948, 278] on img "Next" at bounding box center [955, 294] width 24 height 64
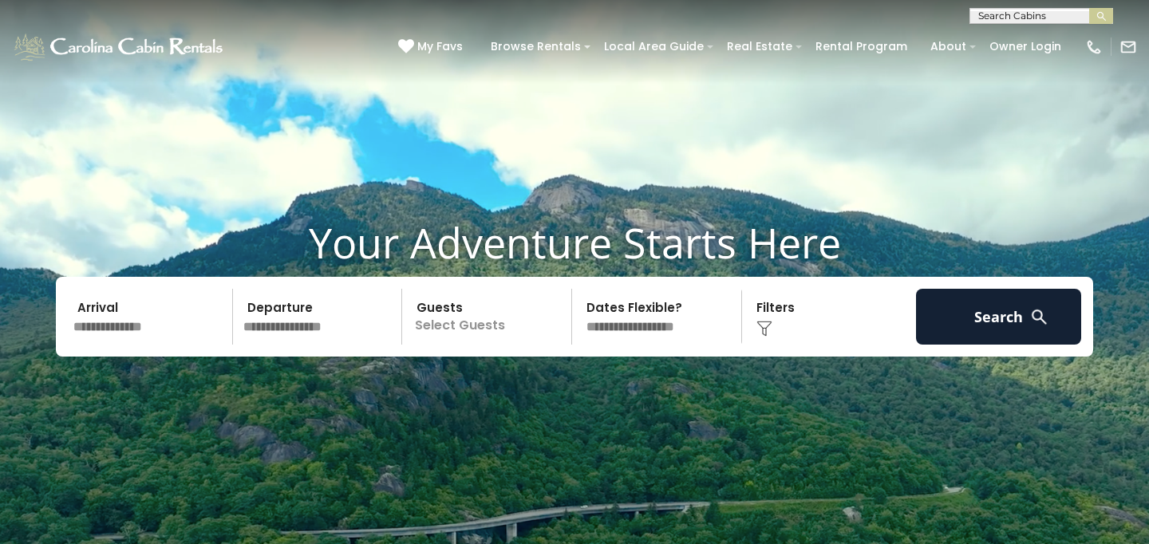
click at [131, 325] on input "text" at bounding box center [150, 317] width 165 height 56
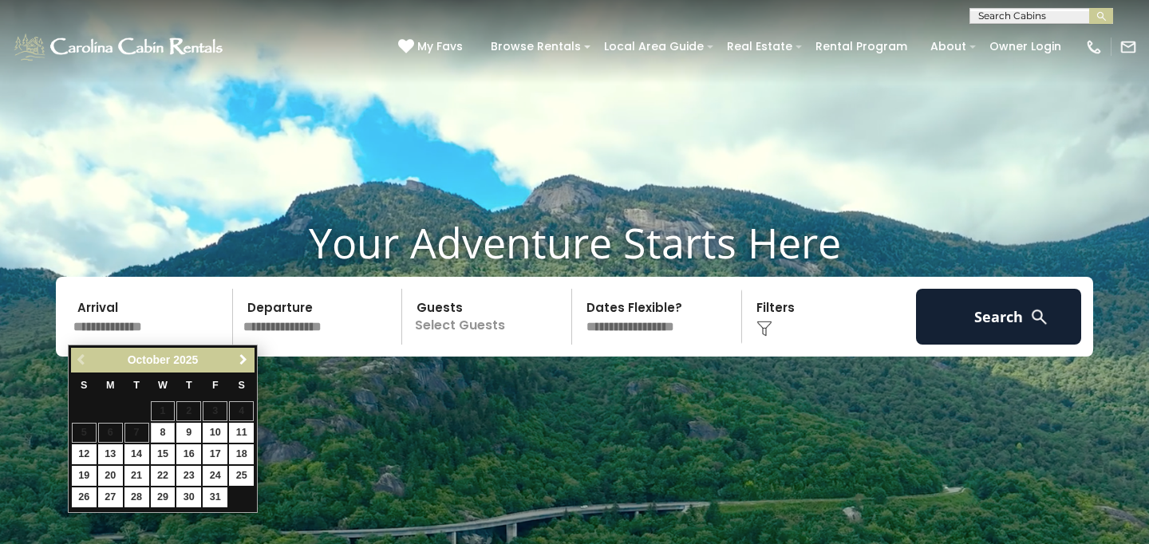
click at [242, 358] on span "Next" at bounding box center [243, 359] width 13 height 13
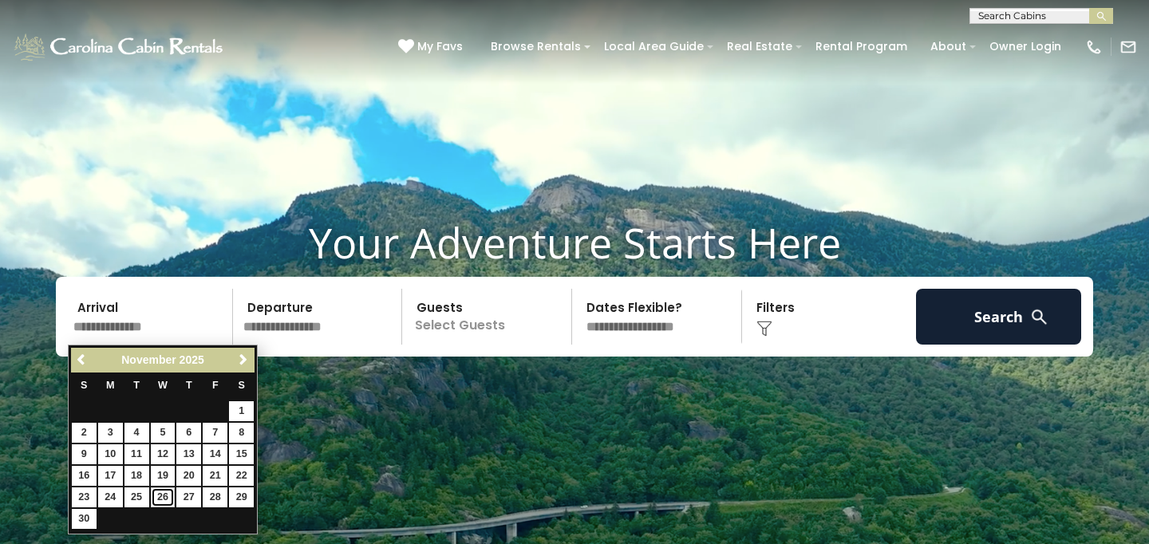
click at [160, 498] on link "26" at bounding box center [163, 497] width 25 height 20
type input "********"
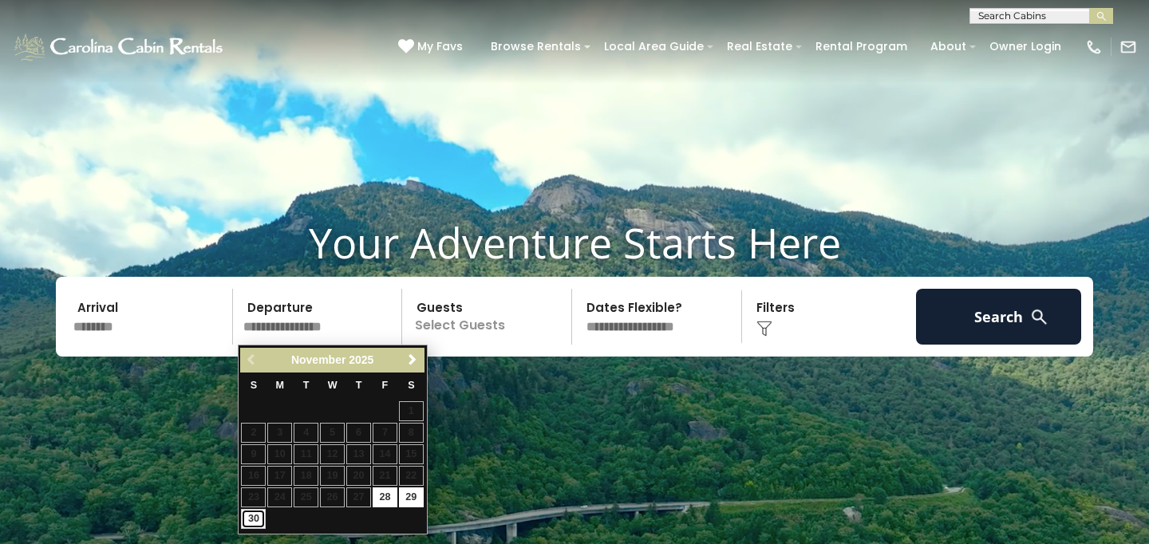
click at [250, 523] on link "30" at bounding box center [253, 519] width 25 height 20
type input "********"
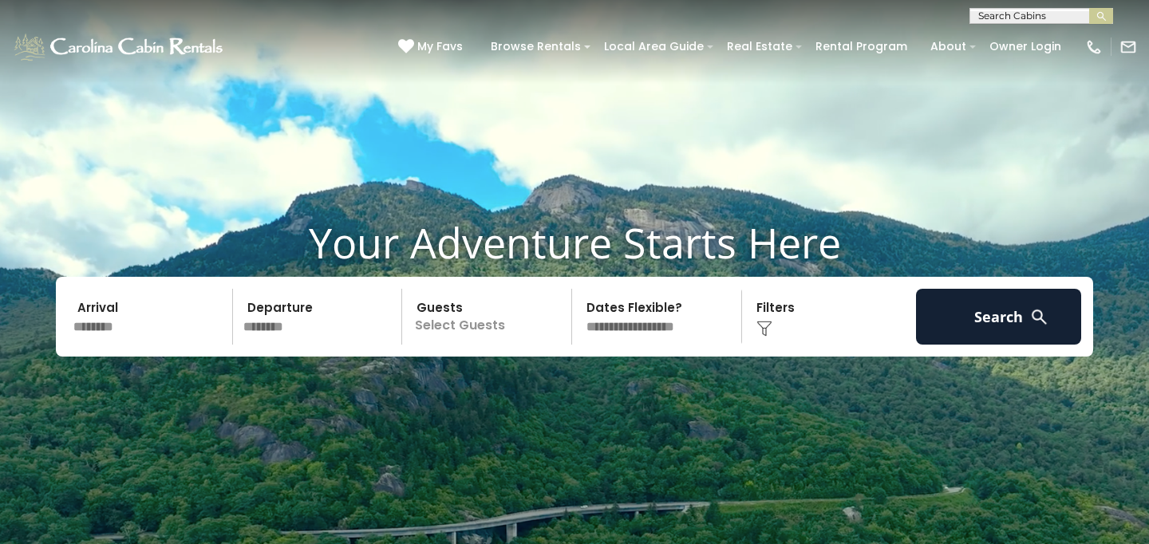
click at [467, 319] on p "Select Guests" at bounding box center [489, 317] width 164 height 56
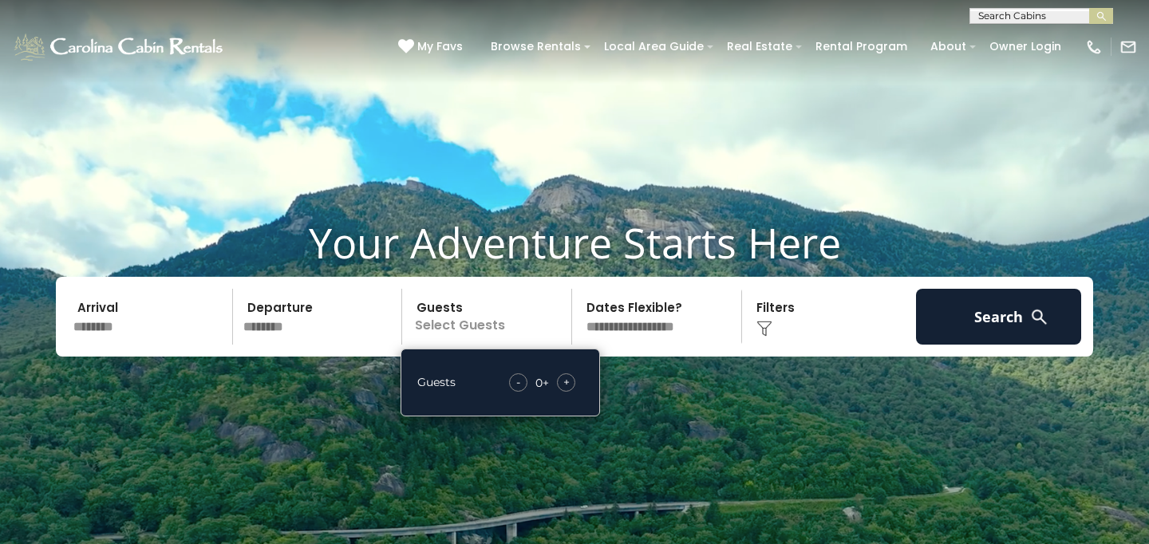
click at [569, 382] on span "+" at bounding box center [566, 382] width 6 height 16
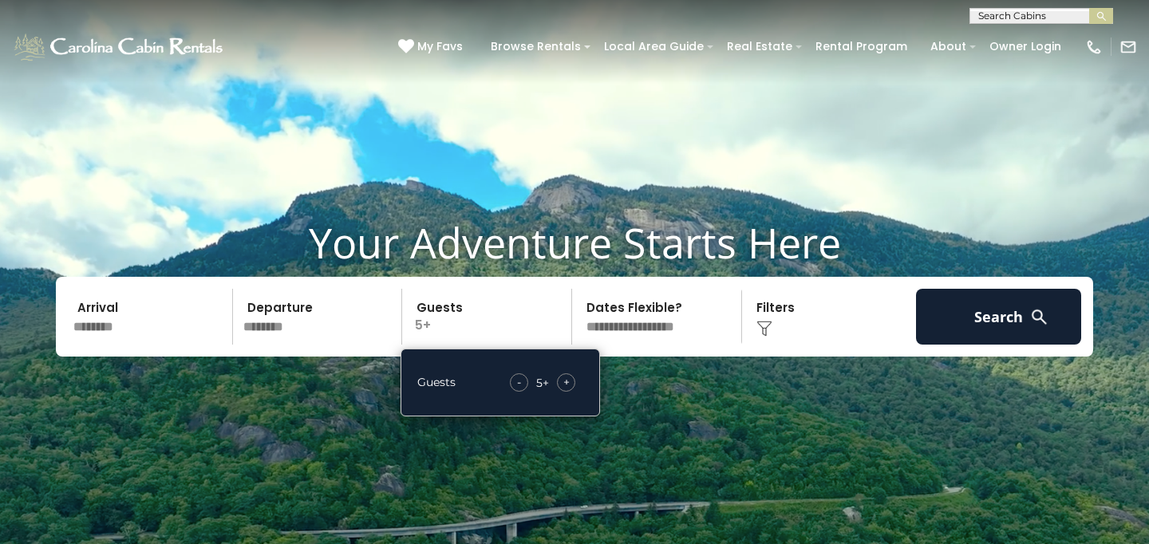
click at [569, 382] on span "+" at bounding box center [566, 382] width 6 height 16
click option "**********" at bounding box center [0, 0] width 0 height 0
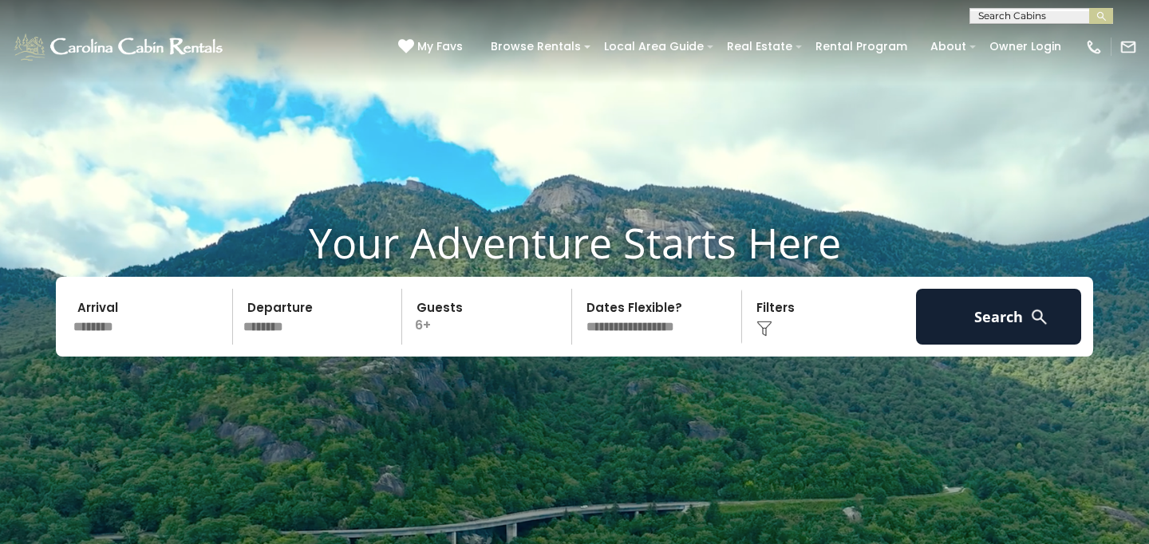
click at [745, 389] on video at bounding box center [574, 287] width 1149 height 574
click at [763, 331] on img at bounding box center [764, 329] width 16 height 16
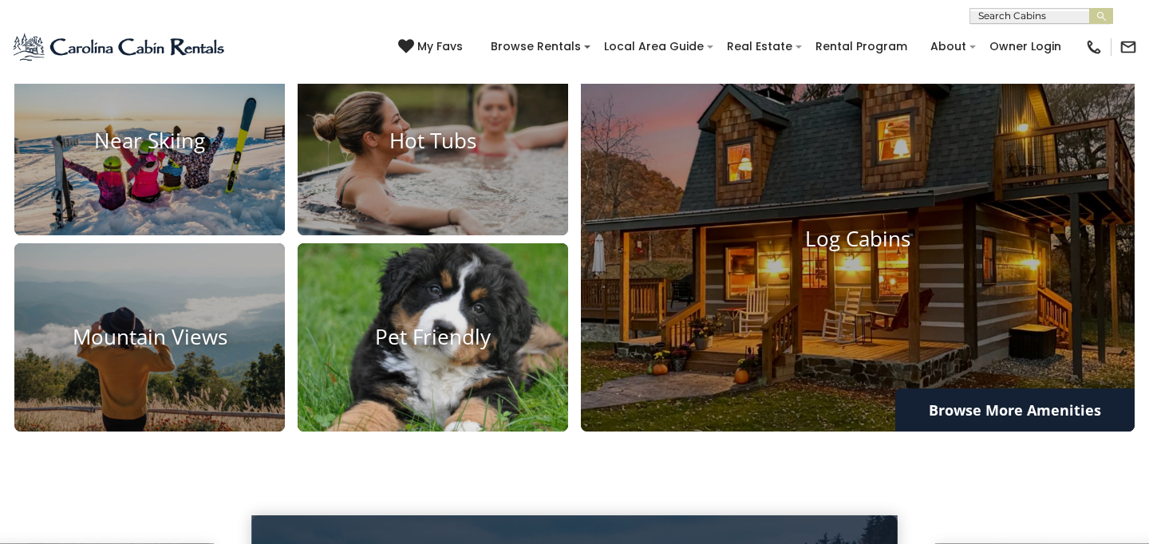
scroll to position [1133, 0]
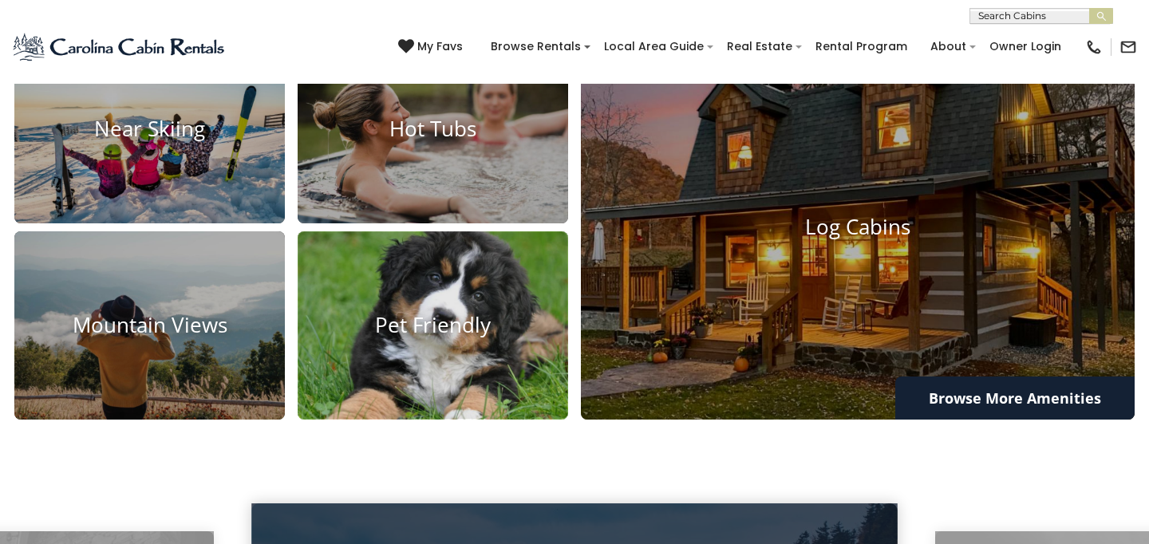
click at [392, 322] on h4 "Pet Friendly" at bounding box center [432, 325] width 270 height 25
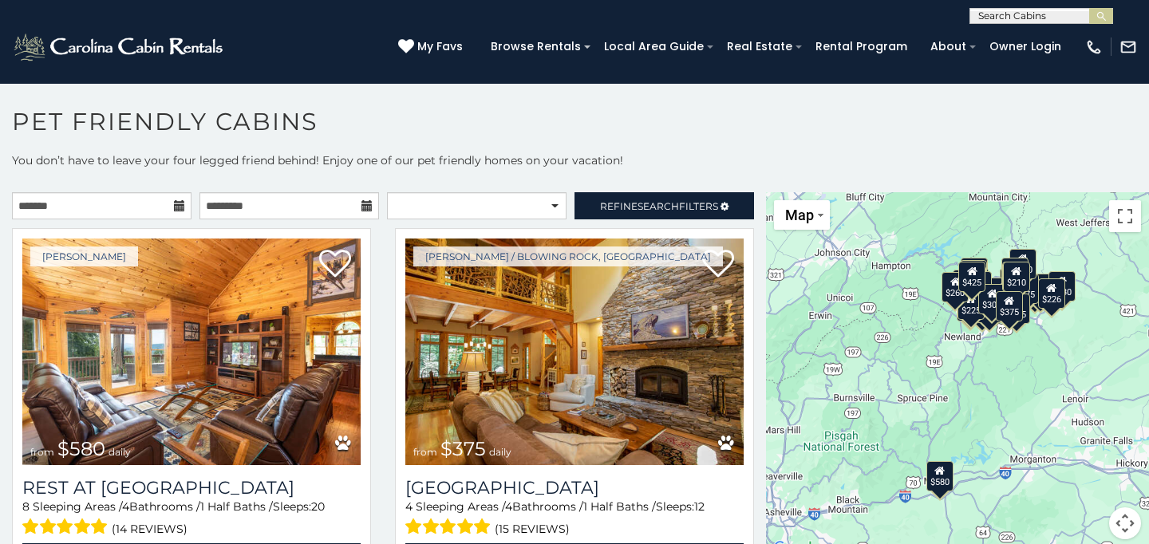
click at [180, 207] on icon at bounding box center [179, 205] width 11 height 11
click at [141, 209] on input "text" at bounding box center [101, 205] width 179 height 27
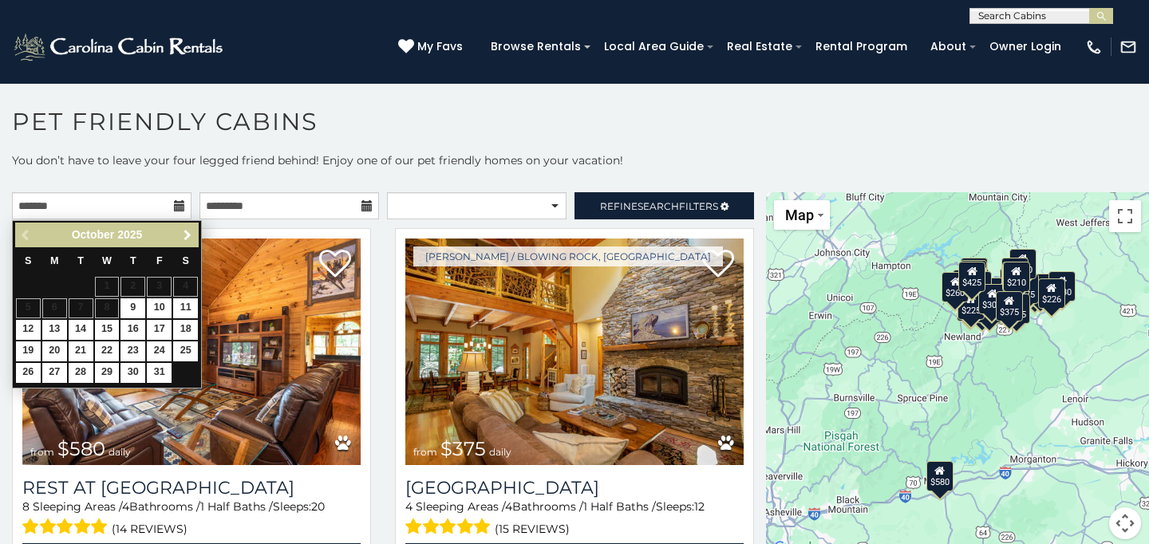
click at [189, 234] on span "Next" at bounding box center [187, 235] width 13 height 13
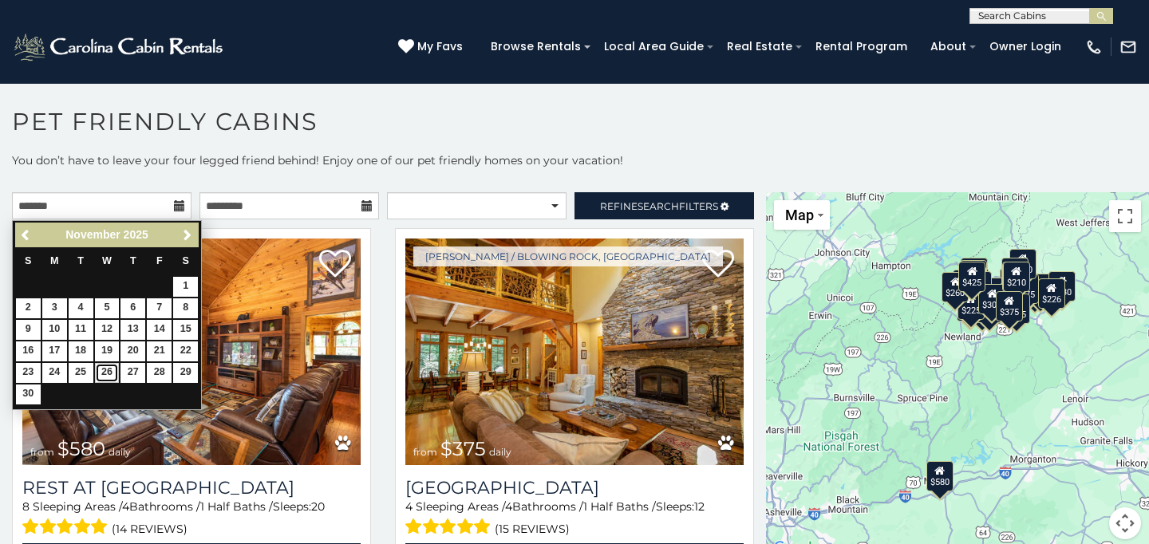
click at [106, 372] on link "26" at bounding box center [107, 373] width 25 height 20
type input "**********"
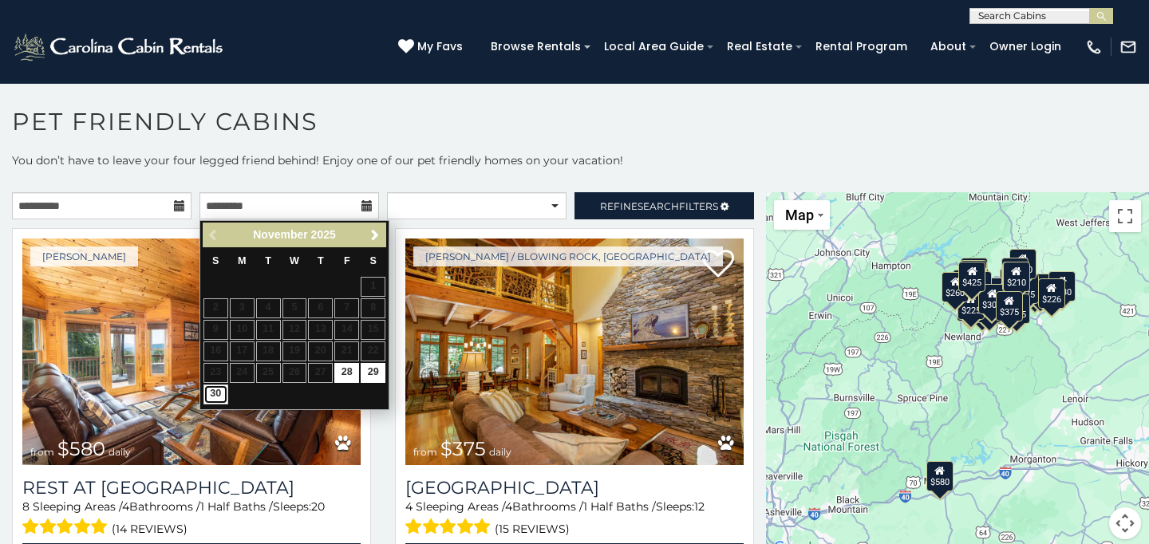
click at [218, 396] on link "30" at bounding box center [215, 394] width 25 height 20
type input "**********"
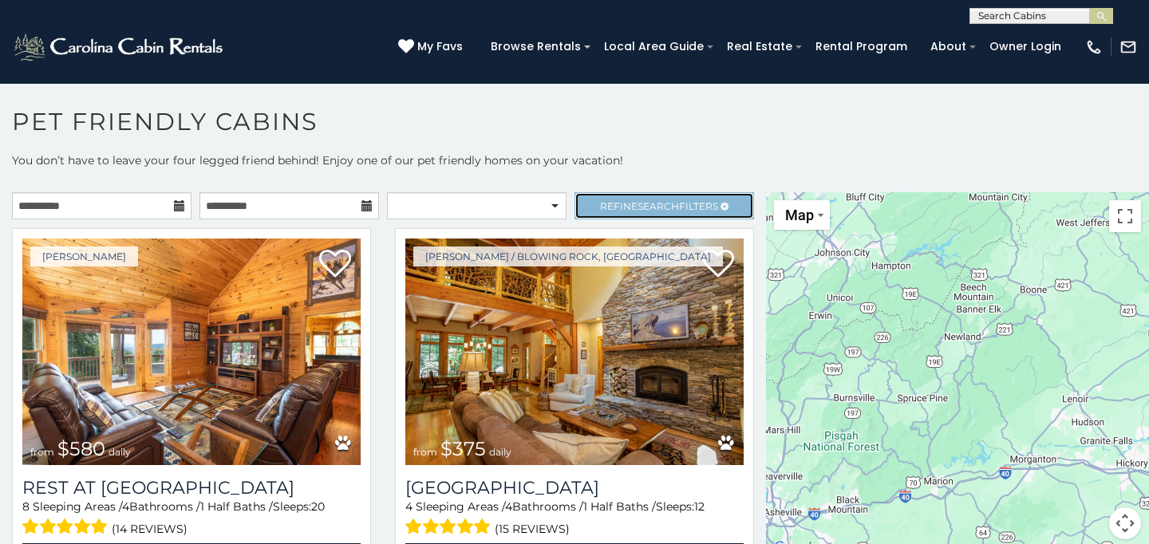
click at [629, 199] on link "Refine Search Filters" at bounding box center [663, 205] width 179 height 27
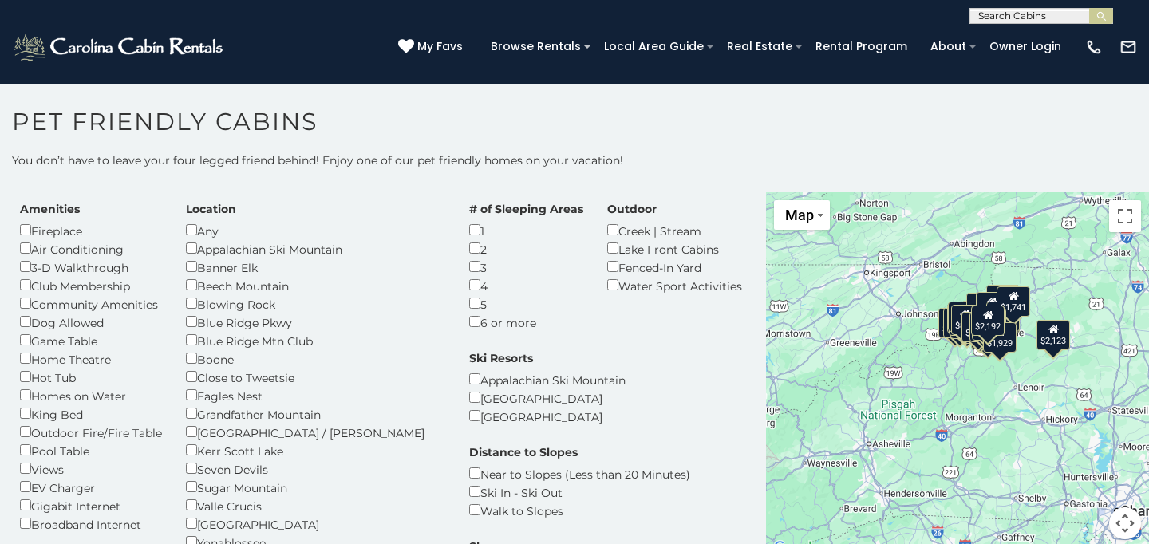
scroll to position [22, 0]
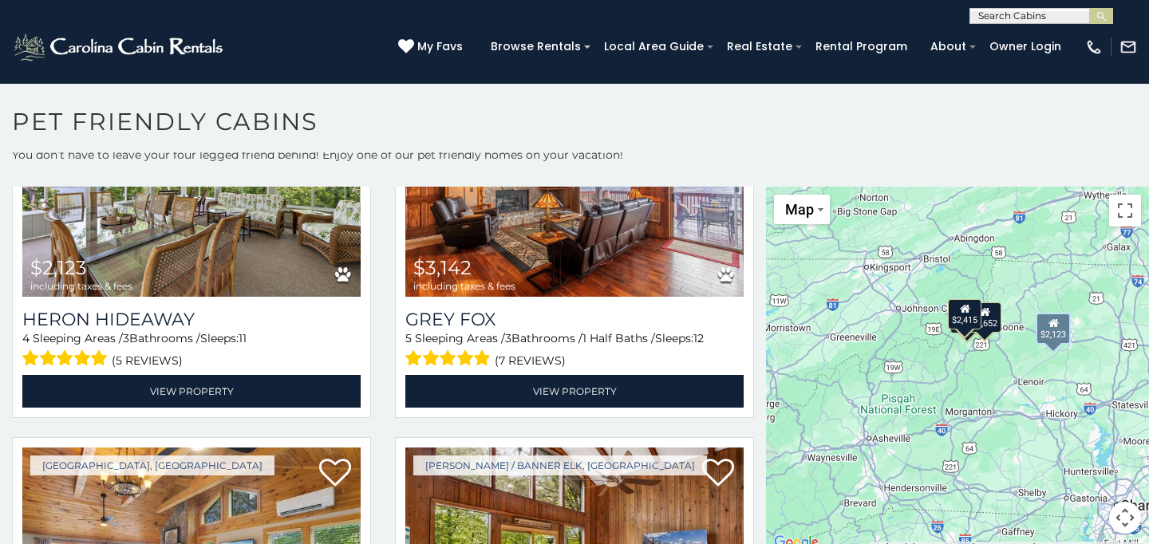
scroll to position [646, 0]
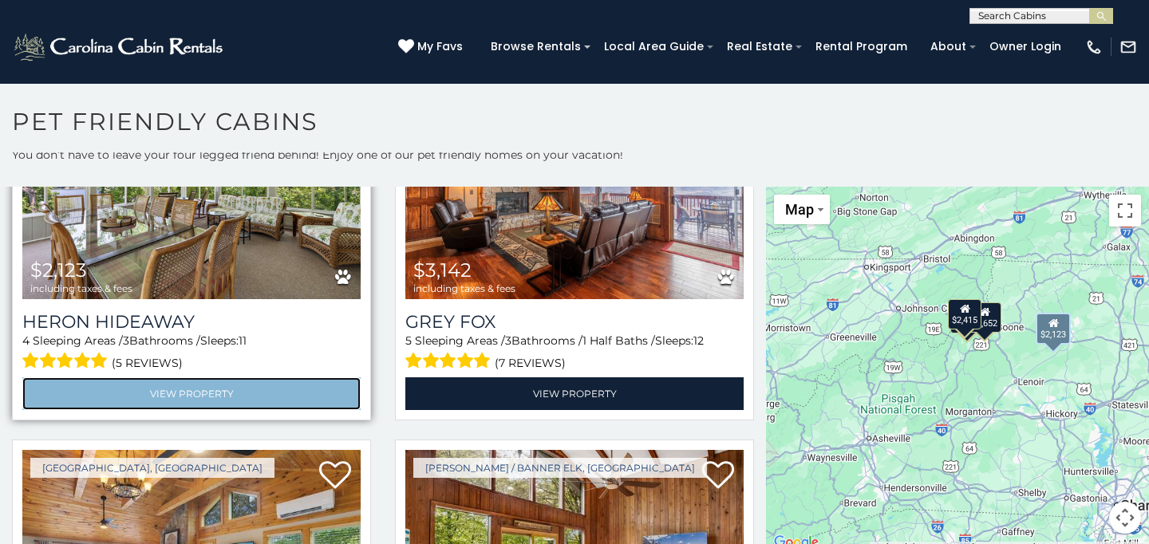
click at [239, 377] on link "View Property" at bounding box center [191, 393] width 338 height 33
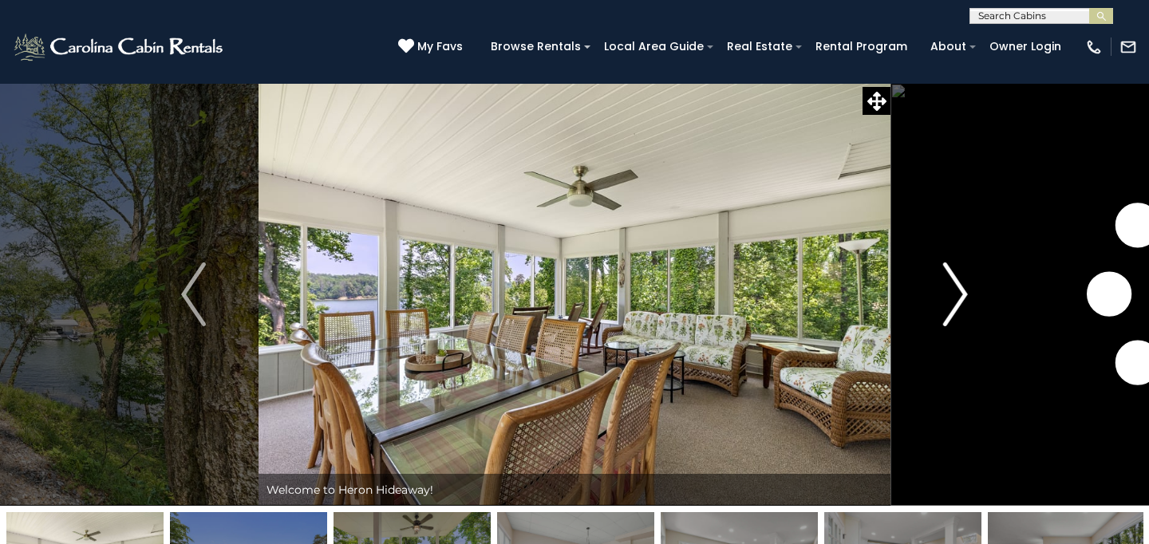
click at [956, 305] on img "Next" at bounding box center [955, 294] width 24 height 64
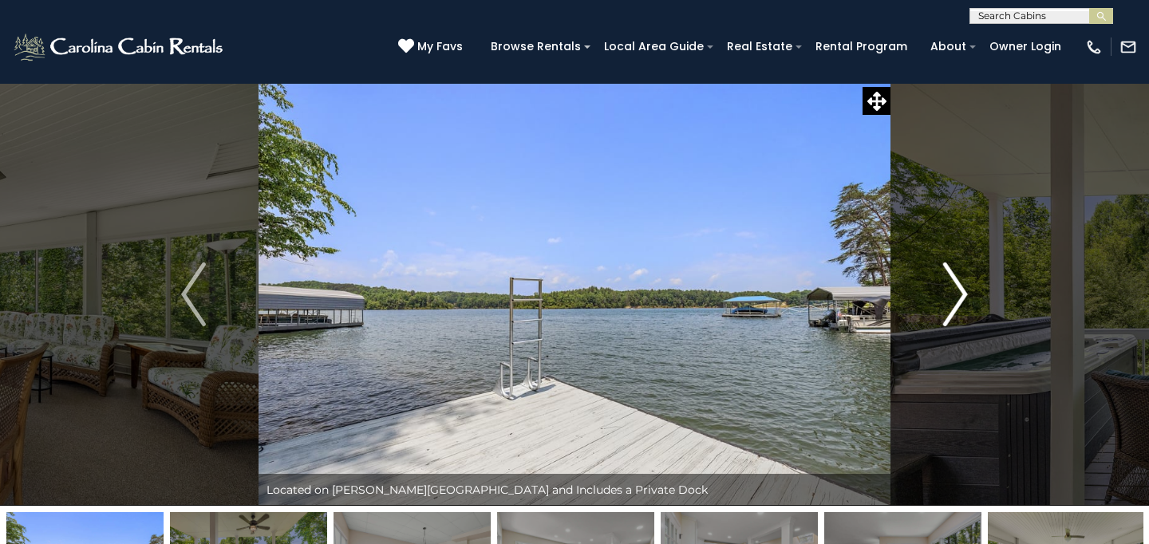
click at [956, 305] on img "Next" at bounding box center [955, 294] width 24 height 64
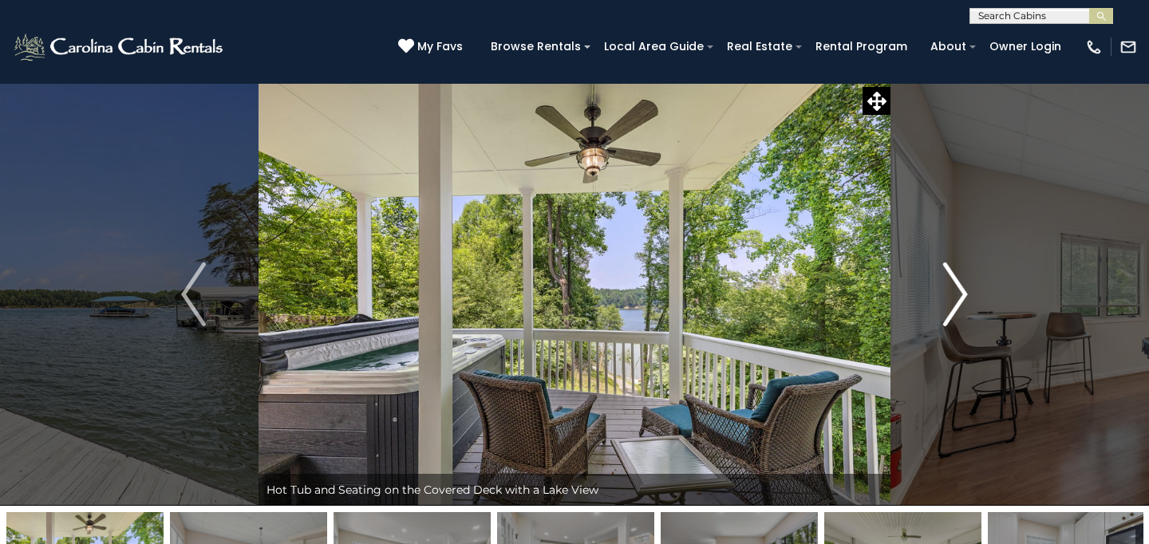
click at [956, 305] on img "Next" at bounding box center [955, 294] width 24 height 64
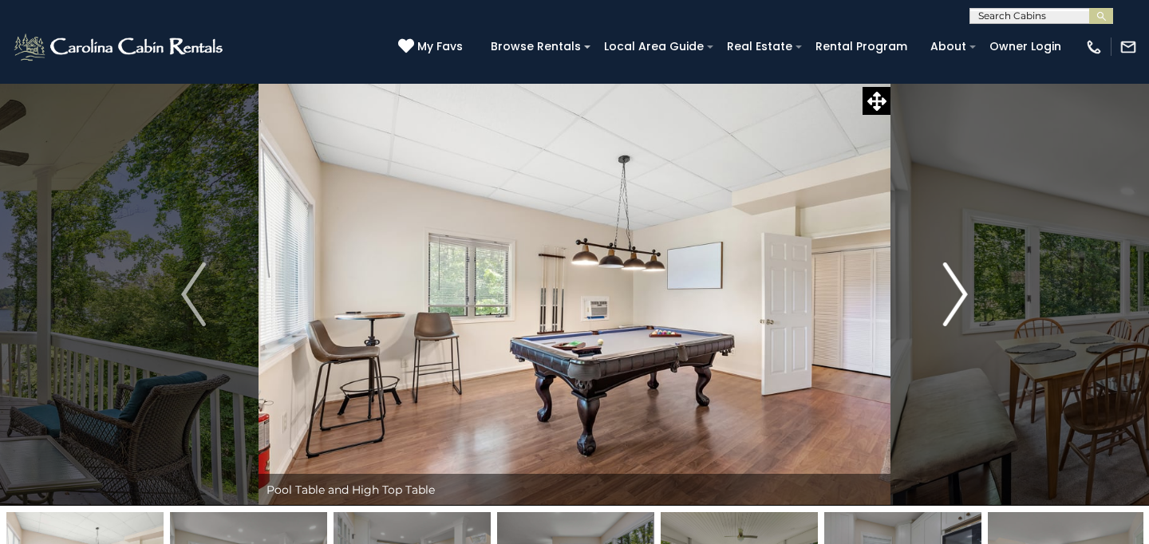
click at [956, 305] on img "Next" at bounding box center [955, 294] width 24 height 64
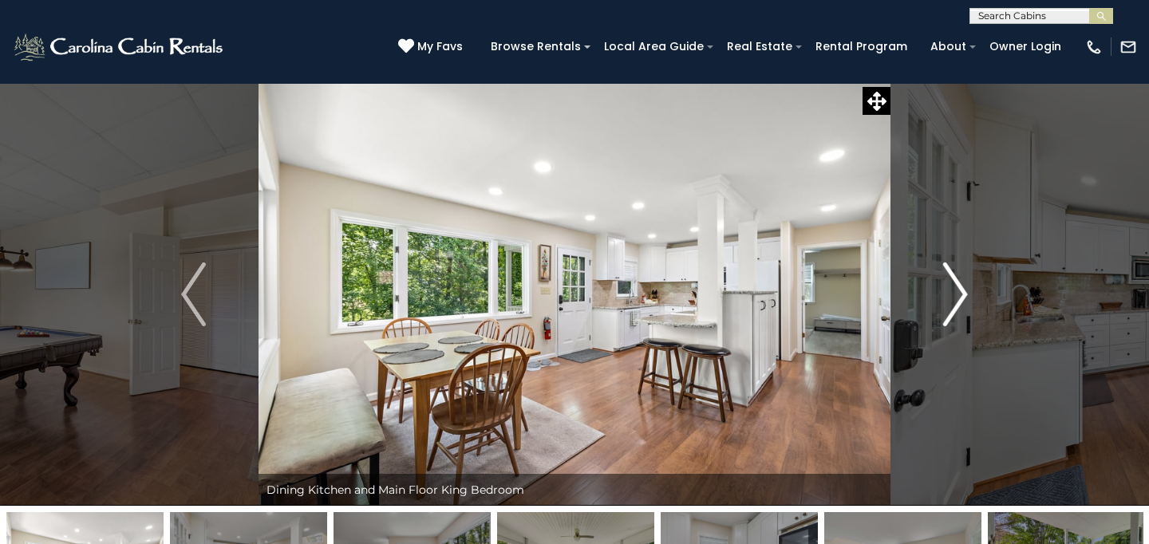
click at [956, 305] on img "Next" at bounding box center [955, 294] width 24 height 64
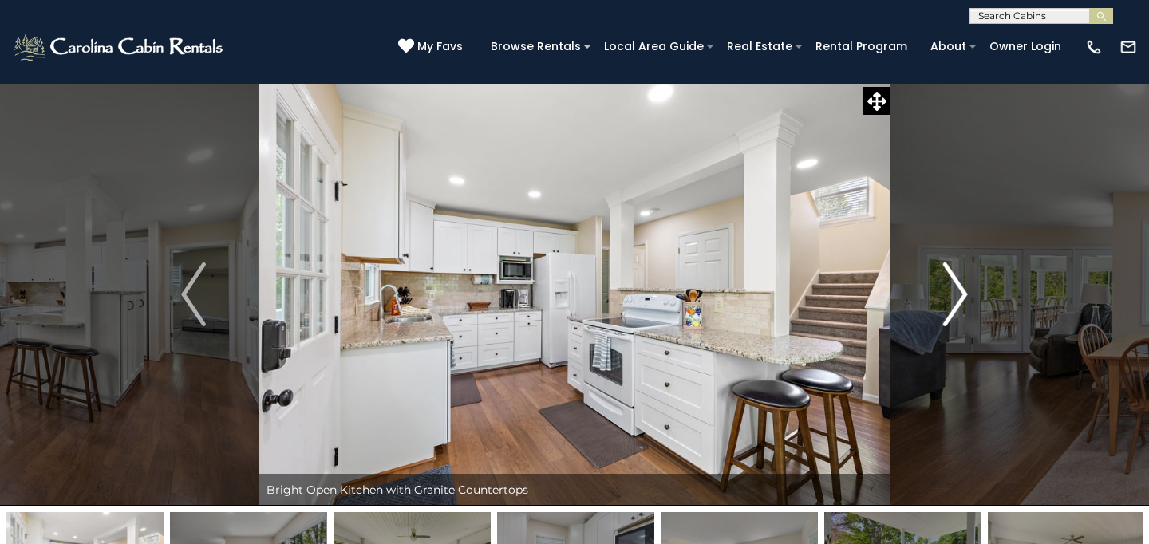
click at [956, 305] on img "Next" at bounding box center [955, 294] width 24 height 64
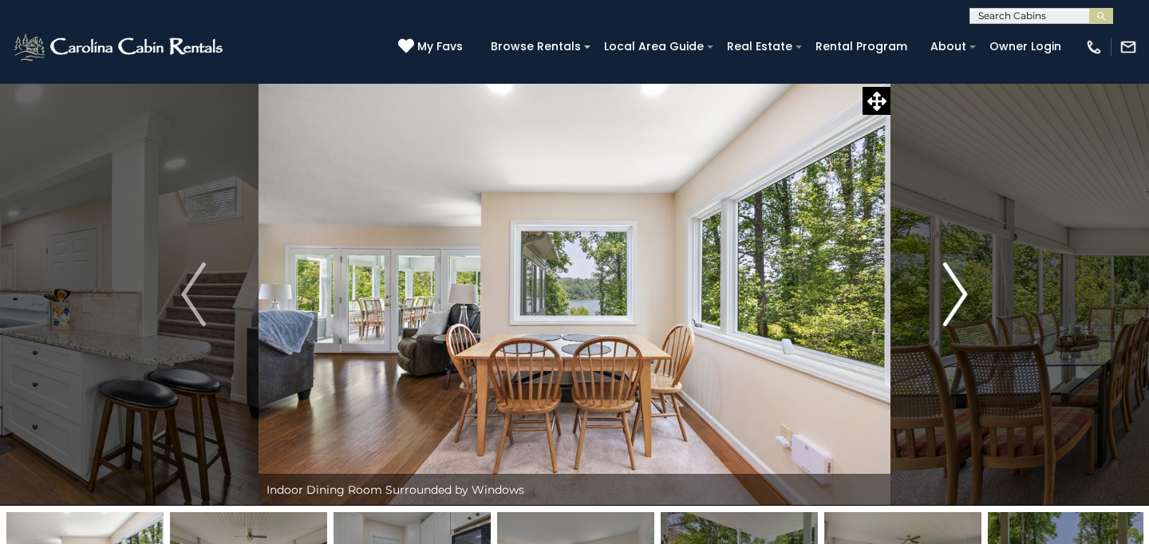
click at [956, 305] on img "Next" at bounding box center [955, 294] width 24 height 64
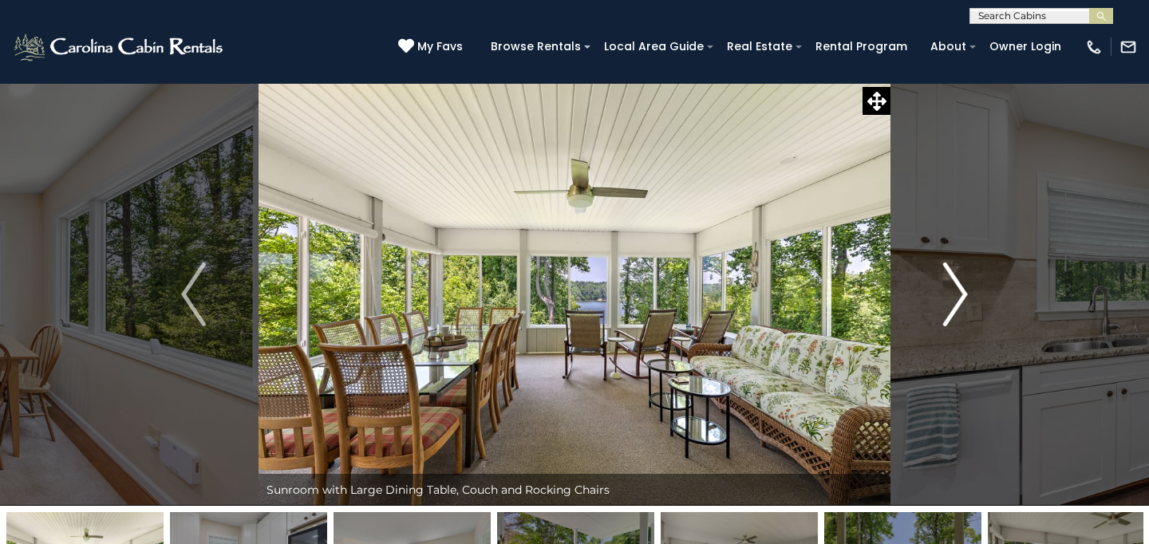
click at [956, 305] on img "Next" at bounding box center [955, 294] width 24 height 64
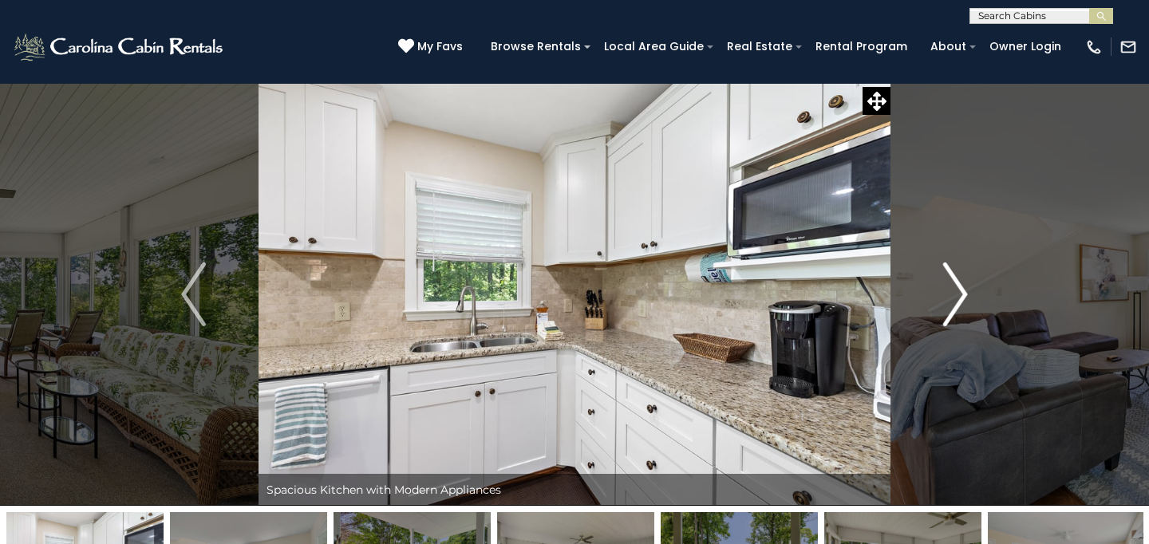
click at [956, 305] on img "Next" at bounding box center [955, 294] width 24 height 64
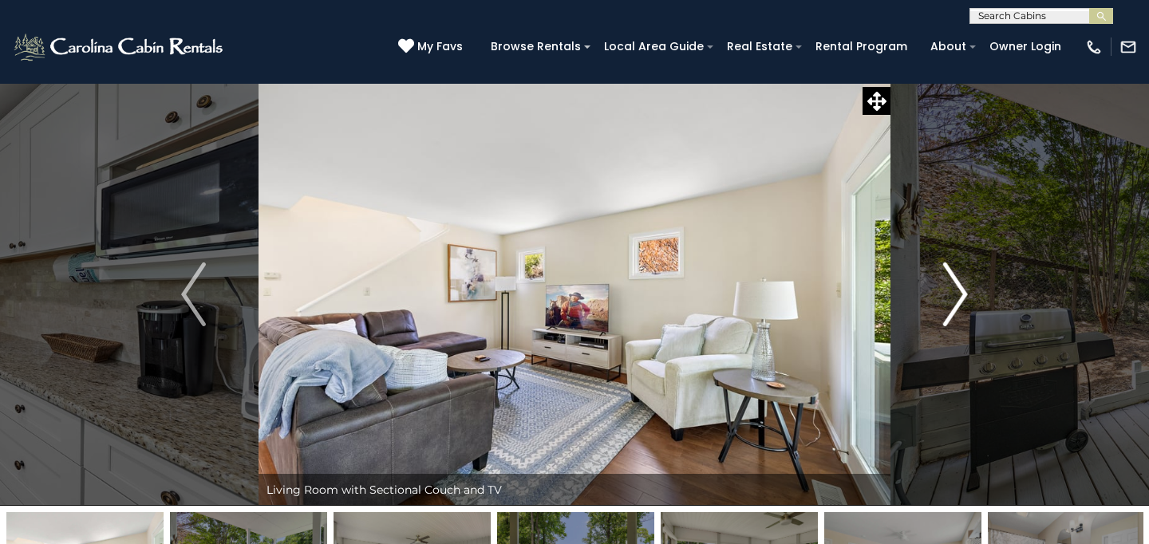
click at [956, 305] on img "Next" at bounding box center [955, 294] width 24 height 64
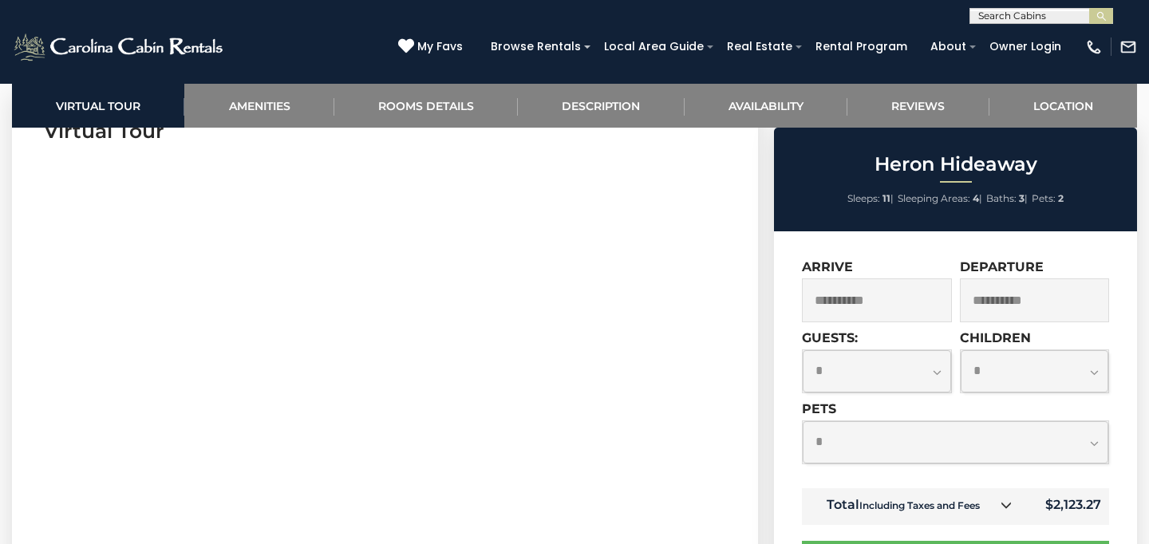
scroll to position [702, 0]
click at [802, 350] on select "**********" at bounding box center [876, 371] width 148 height 42
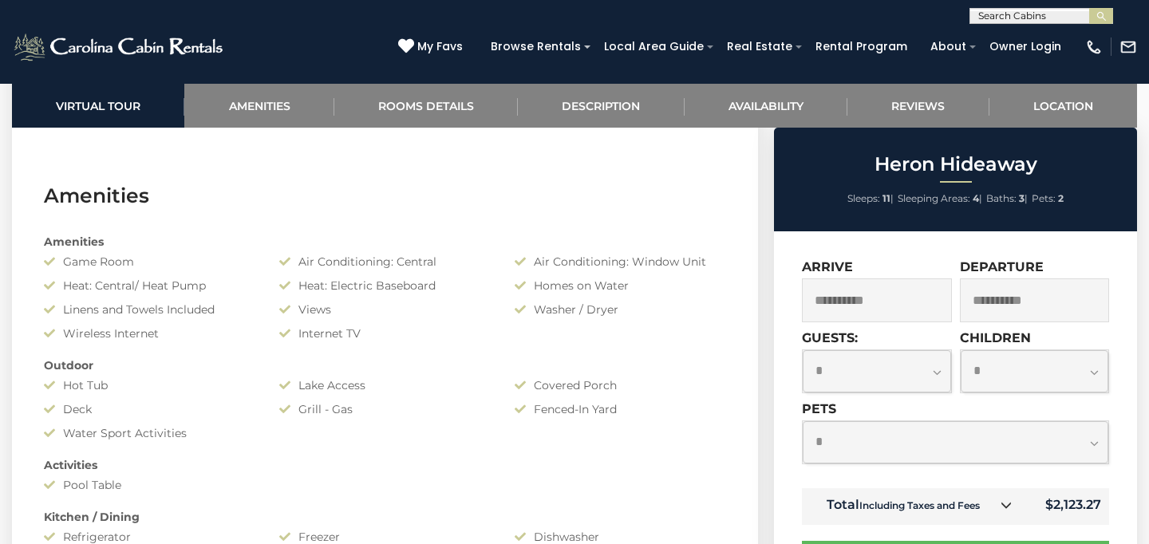
scroll to position [1105, 0]
